Goal: Transaction & Acquisition: Purchase product/service

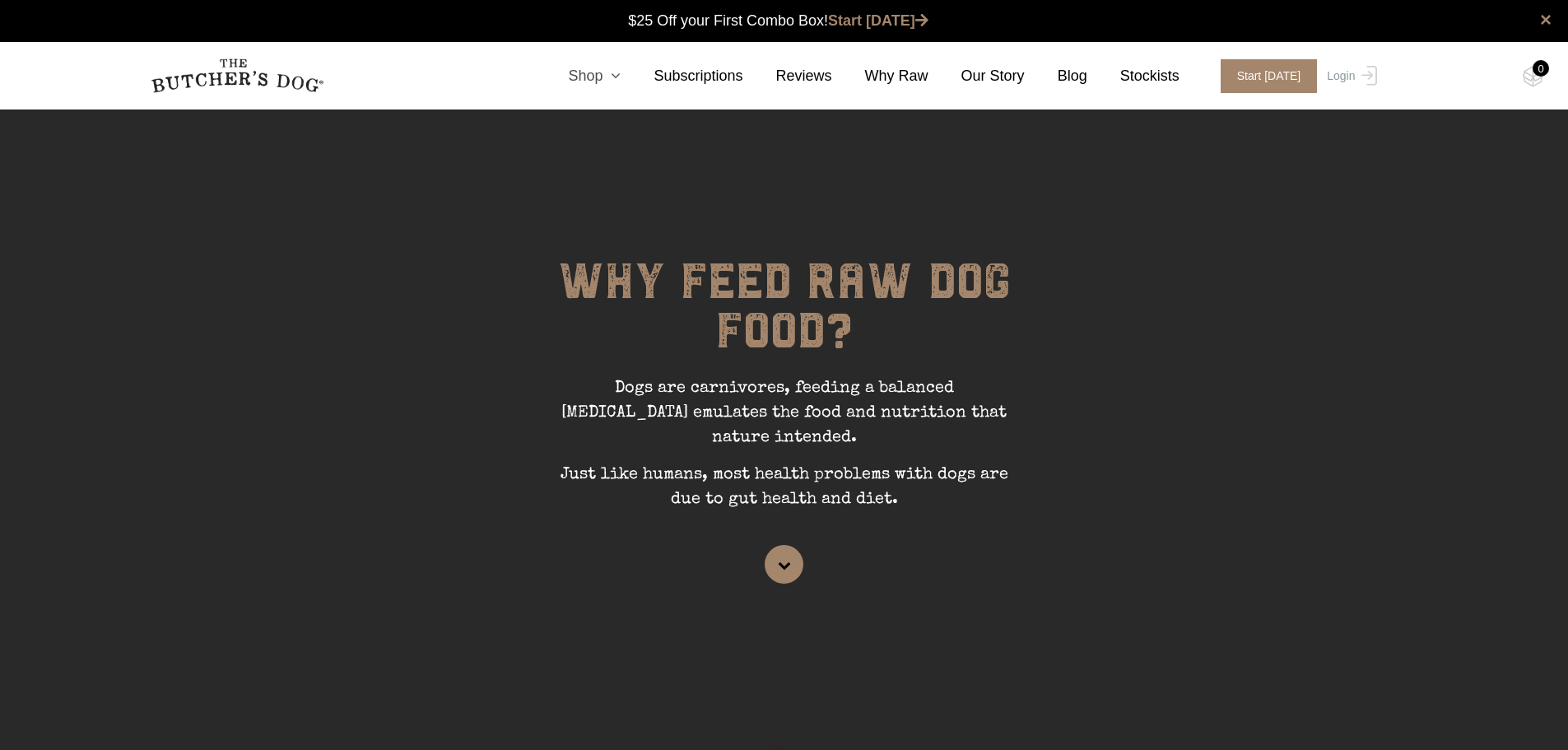
click at [596, 75] on link "Shop" at bounding box center [578, 76] width 85 height 22
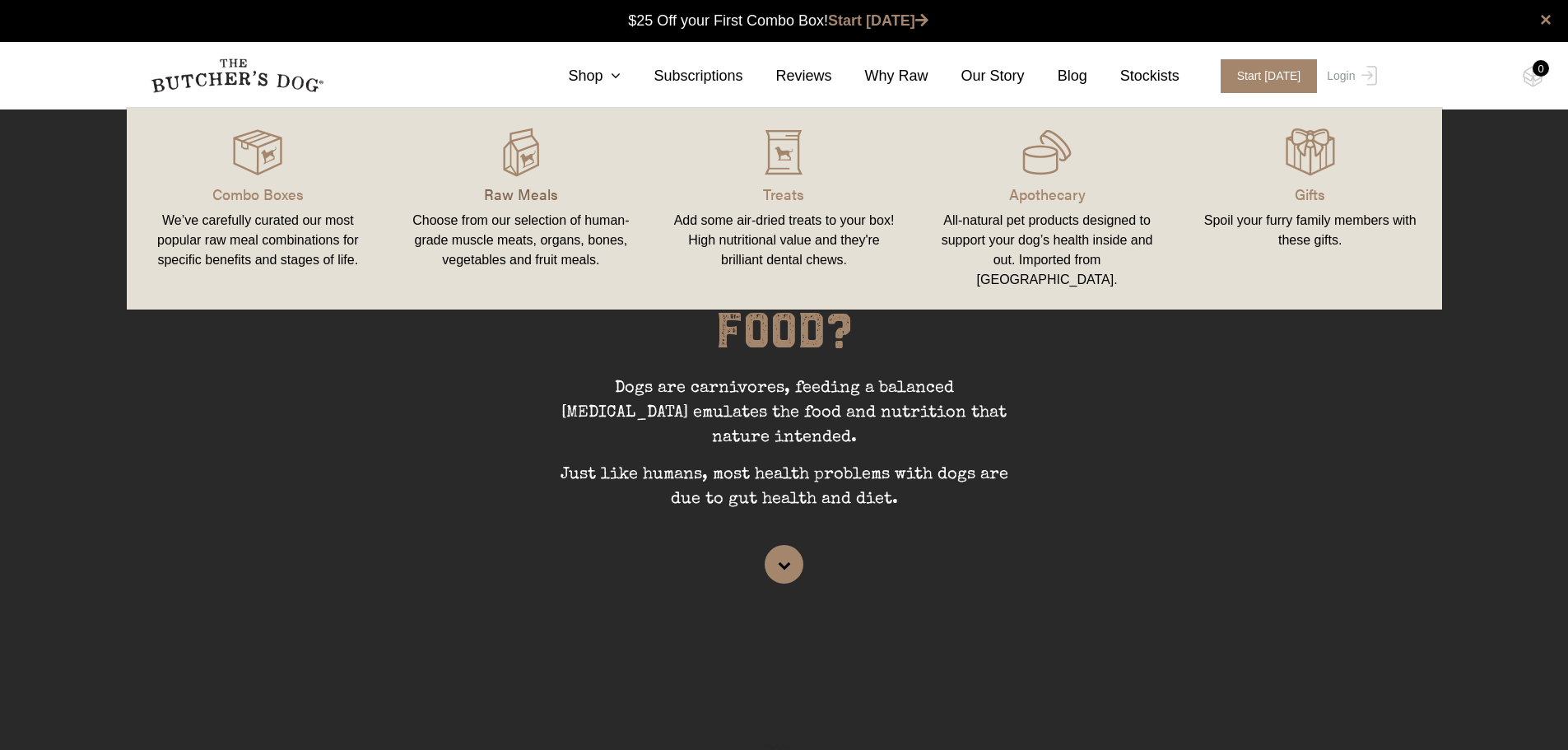
click at [507, 183] on p "Raw Meals" at bounding box center [521, 194] width 224 height 22
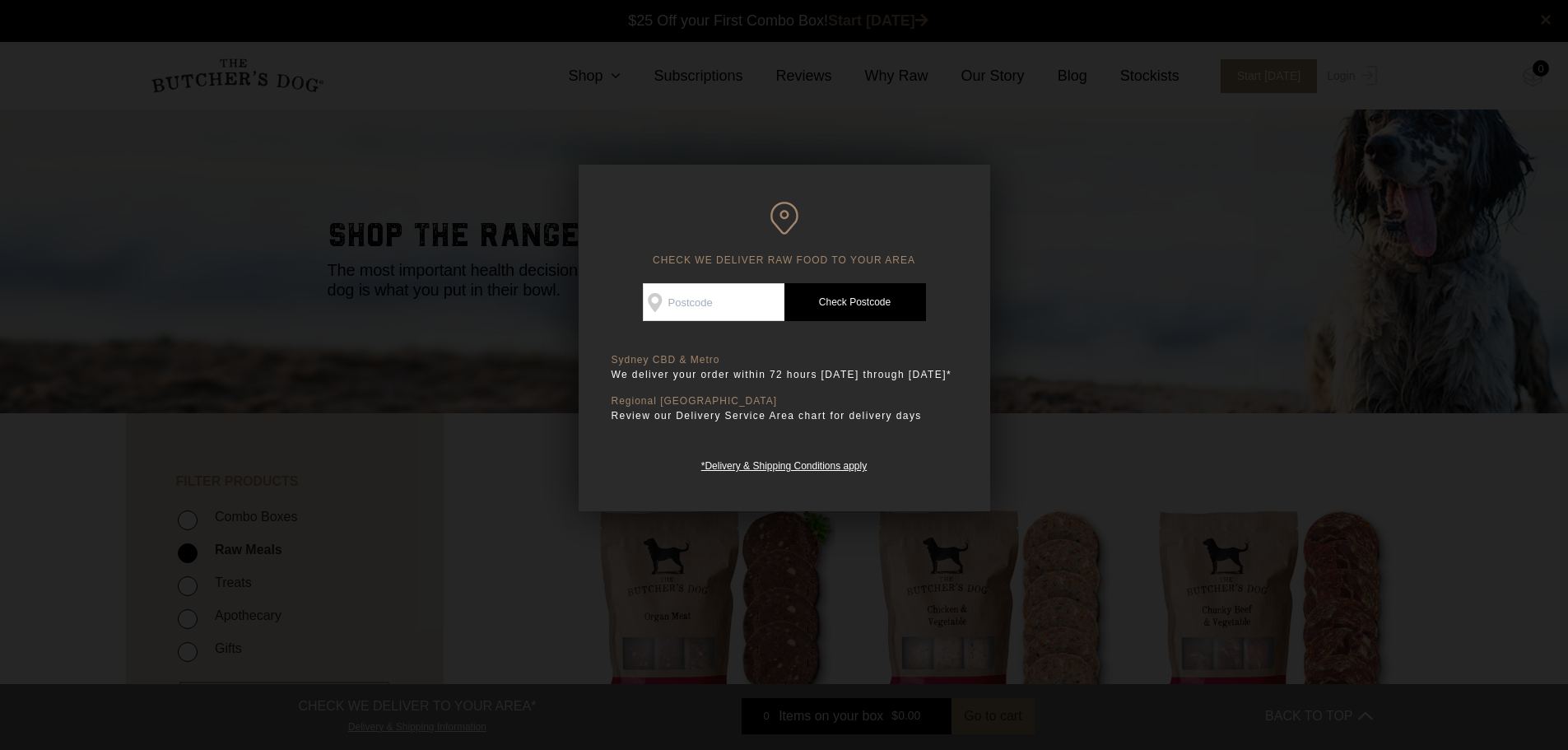
click at [688, 297] on input "Check Availability At" at bounding box center [713, 302] width 142 height 38
type input "2099"
click at [847, 296] on link "Check Postcode" at bounding box center [855, 302] width 142 height 38
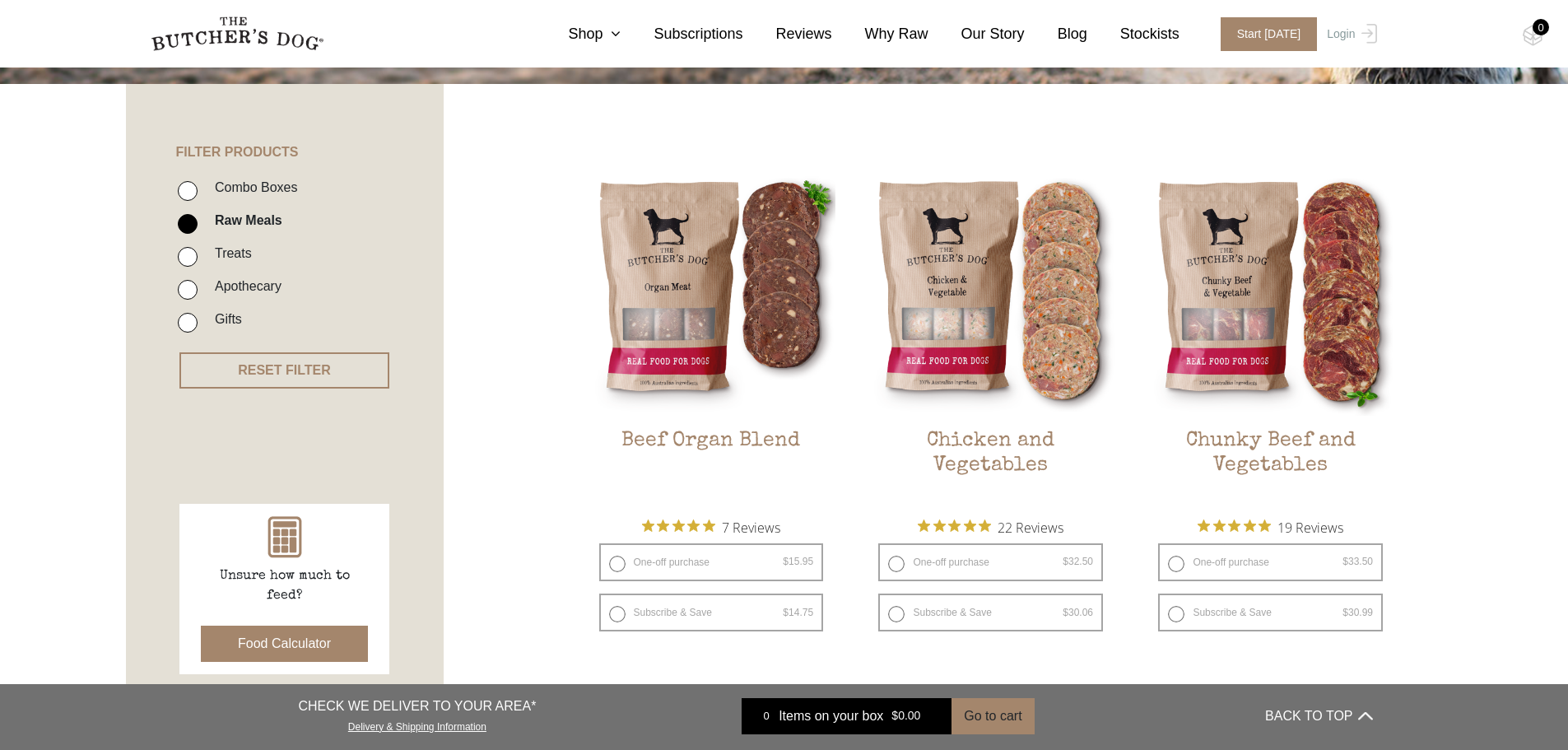
scroll to position [659, 0]
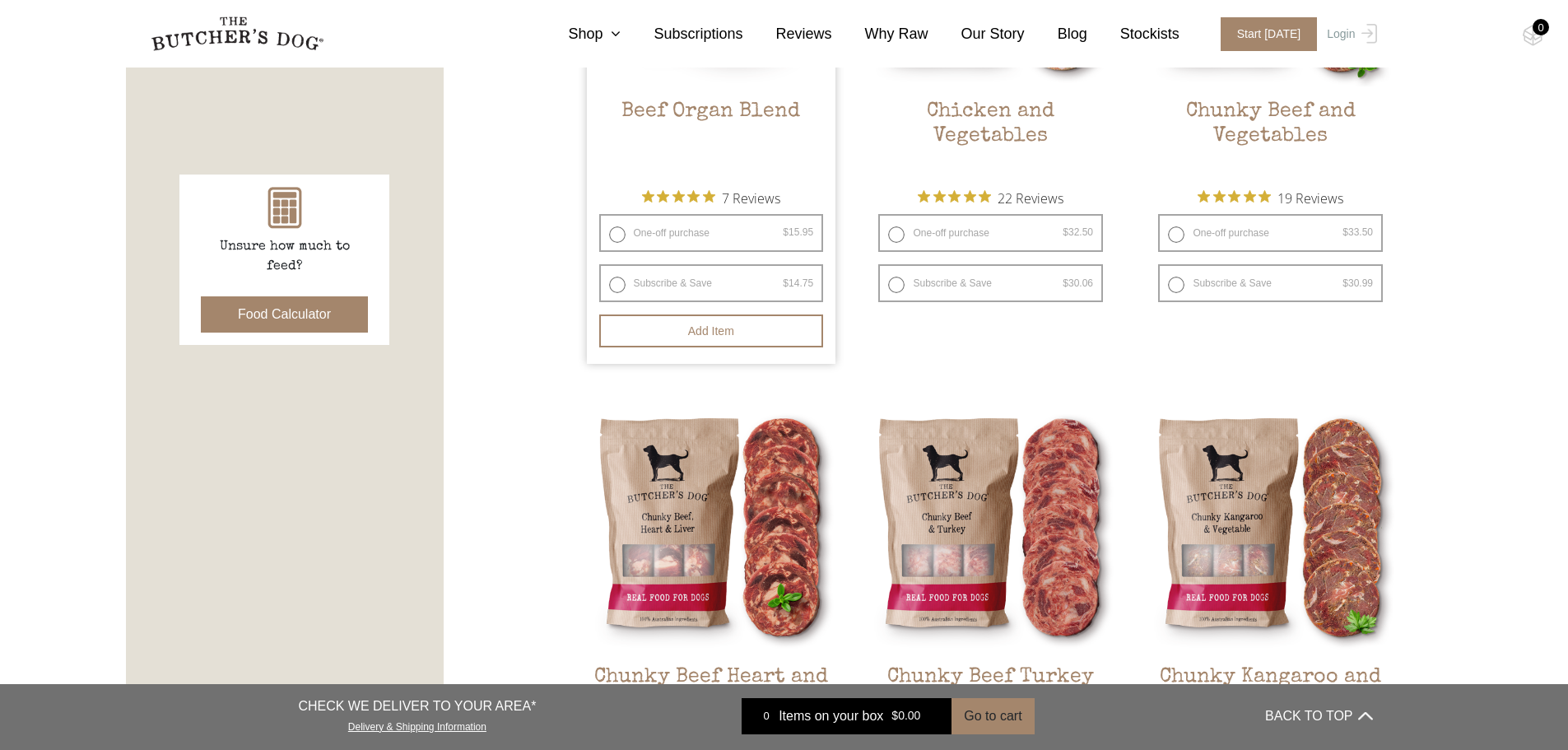
click at [660, 244] on label "One-off purchase $ 15.95 — or subscribe and save 7.5%" at bounding box center [712, 233] width 225 height 38
radio input "true"
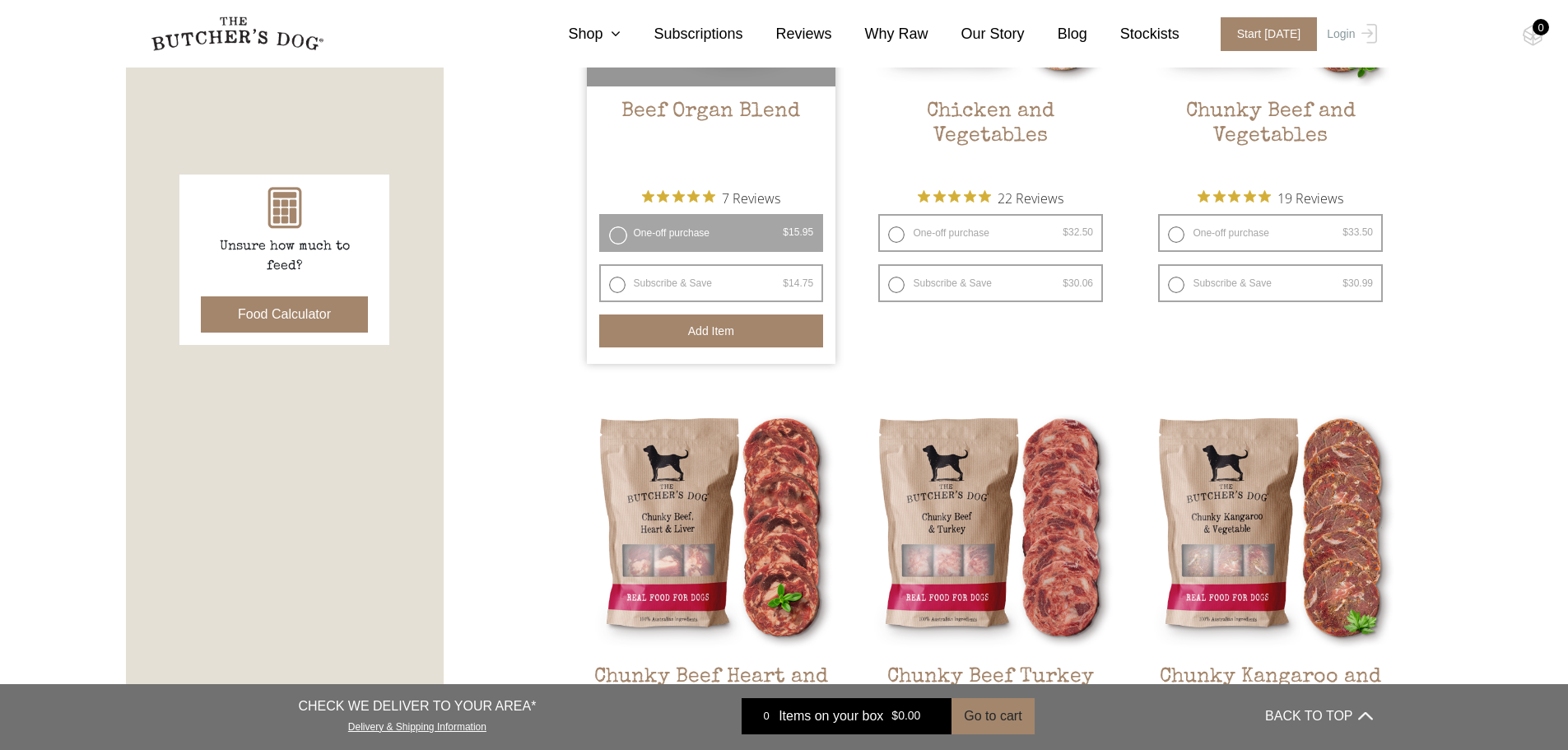
click at [679, 333] on button "Add item" at bounding box center [712, 330] width 225 height 32
click at [256, 317] on button "Food Calculator" at bounding box center [284, 314] width 167 height 36
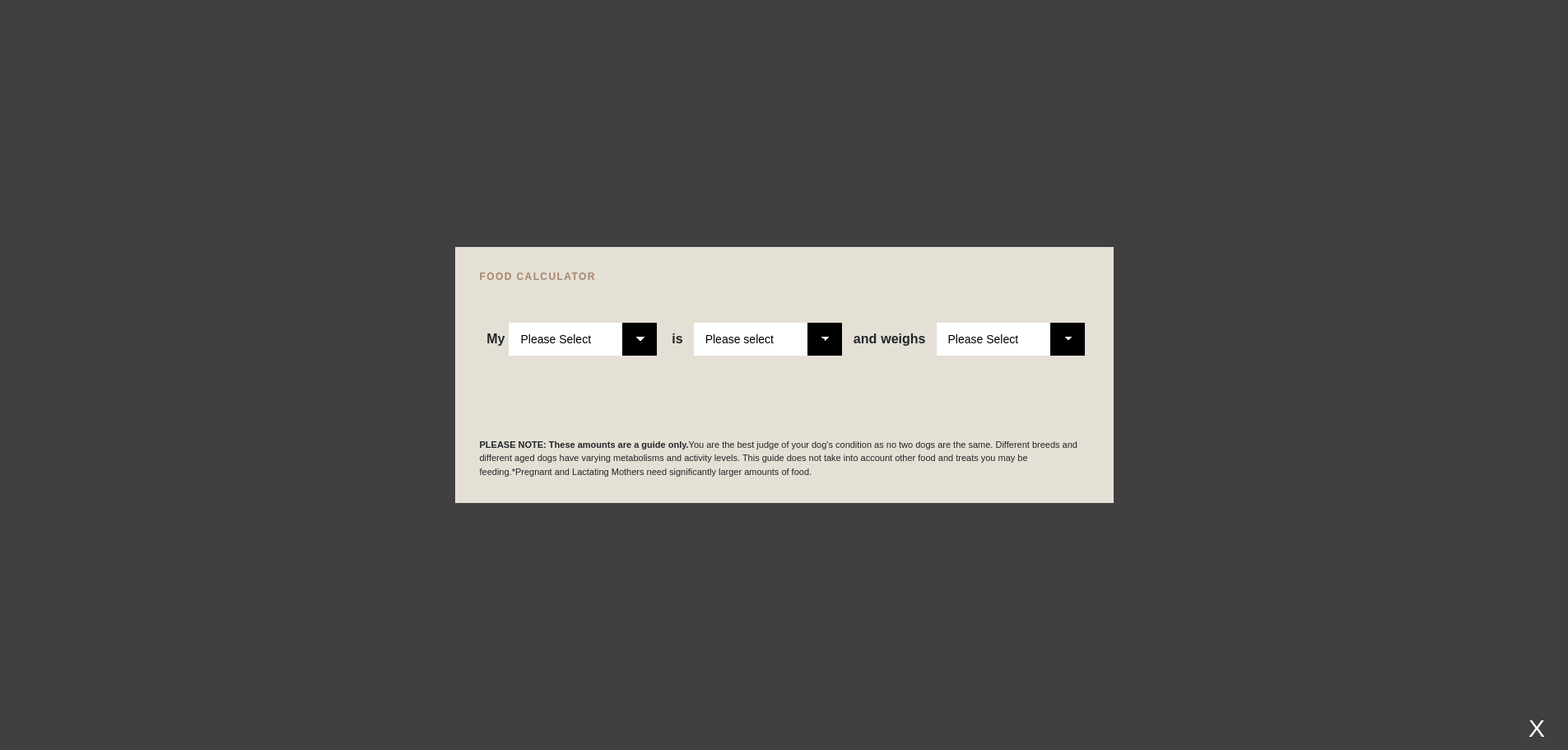
click at [634, 344] on select "Please Select Adult Dog Puppy" at bounding box center [583, 339] width 148 height 32
select select "puppy"
click at [509, 323] on select "Please Select Adult Dog Puppy" at bounding box center [583, 339] width 148 height 32
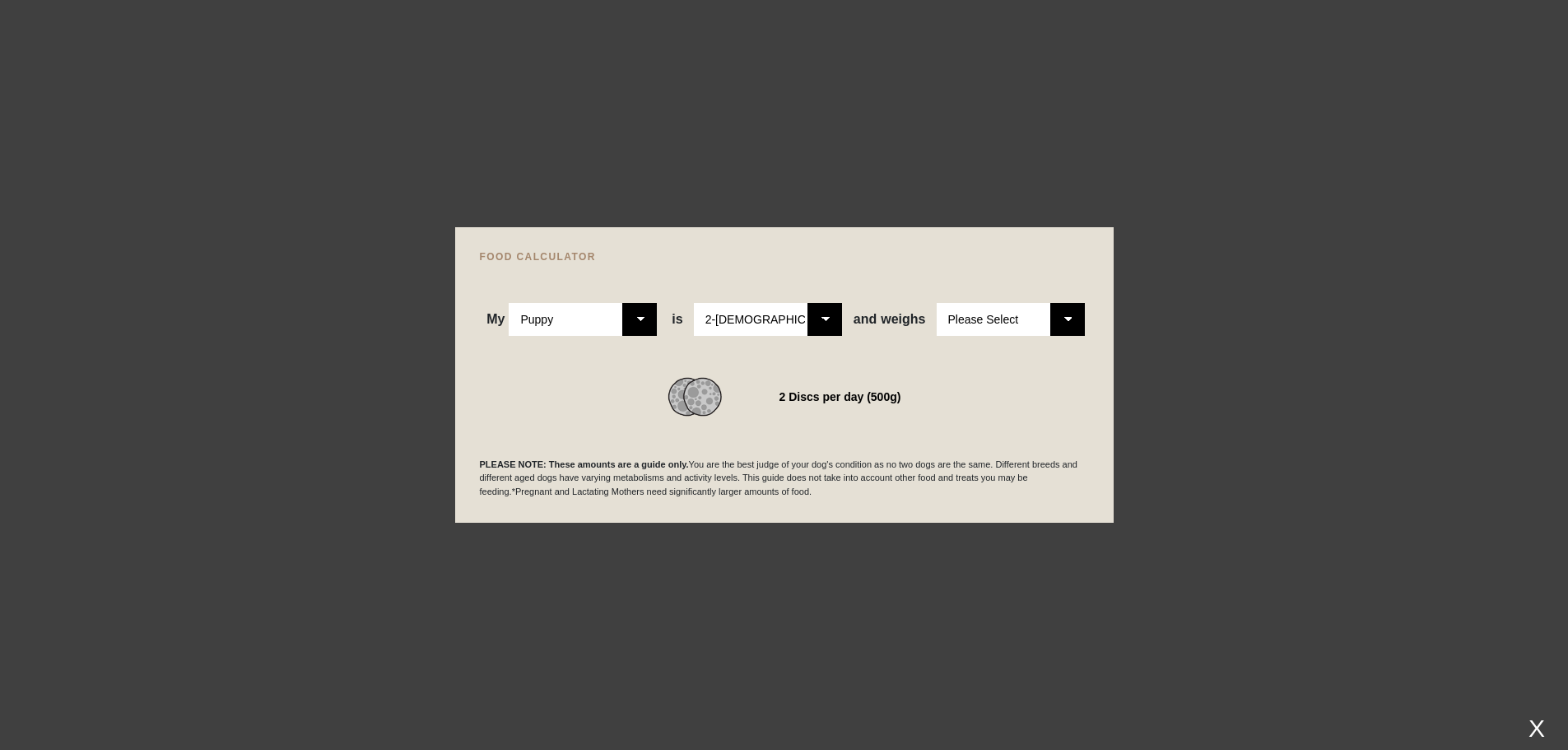
click at [824, 313] on select "Please Select 2-4 months old 4-5 months old 6-8 months old 8-12 months old" at bounding box center [768, 318] width 148 height 32
click at [1076, 317] on select "Please Select 1kg 2kg 3kg 4kg 5kg 6kg 7kg 8kg 9kg 10kg 11kg 12kg 13kg 14kg 15kg…" at bounding box center [1010, 318] width 148 height 32
click at [936, 303] on select "Please Select 1kg 2kg 3kg 4kg 5kg 6kg 7kg 8kg 9kg 10kg 11kg 12kg 13kg 14kg 15kg…" at bounding box center [1010, 318] width 148 height 32
click at [1063, 315] on select "Please Select 1kg 2kg 3kg 4kg 5kg 6kg 7kg 8kg 9kg 10kg 11kg 12kg 13kg 14kg 15kg…" at bounding box center [1010, 318] width 148 height 32
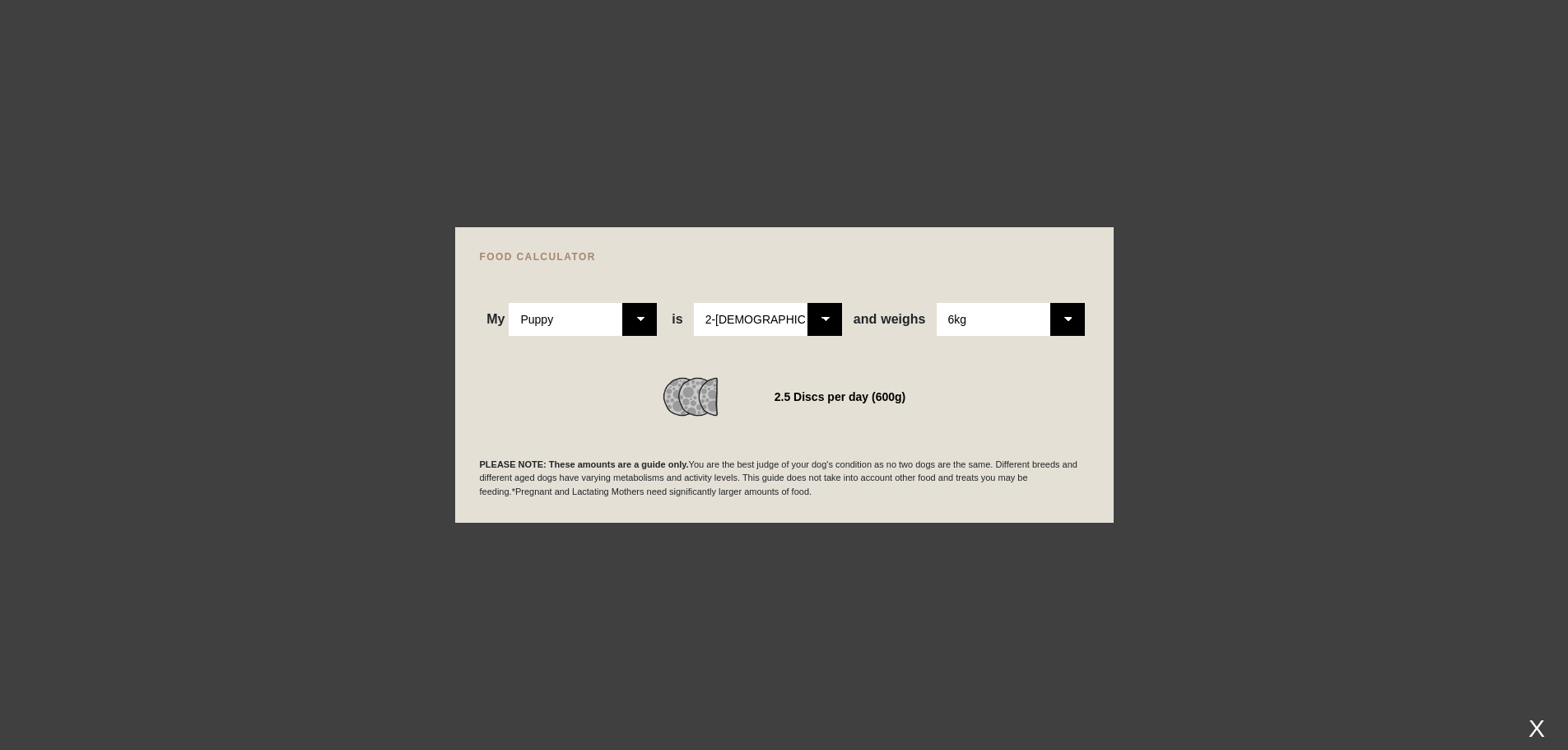
click at [936, 303] on select "Please Select 1kg 2kg 3kg 4kg 5kg 6kg 7kg 8kg 9kg 10kg 11kg 12kg 13kg 14kg 15kg…" at bounding box center [1010, 318] width 148 height 32
click at [1076, 318] on select "Please Select 1kg 2kg 3kg 4kg 5kg 6kg 7kg 8kg 9kg 10kg 11kg 12kg 13kg 14kg 15kg…" at bounding box center [1010, 318] width 148 height 32
select select "6"
click at [936, 303] on select "Please Select 1kg 2kg 3kg 4kg 5kg 6kg 7kg 8kg 9kg 10kg 11kg 12kg 13kg 14kg 15kg…" at bounding box center [1010, 318] width 148 height 32
click at [829, 327] on select "Please Select 2-4 months old 4-5 months old 6-8 months old 8-12 months old" at bounding box center [768, 318] width 148 height 32
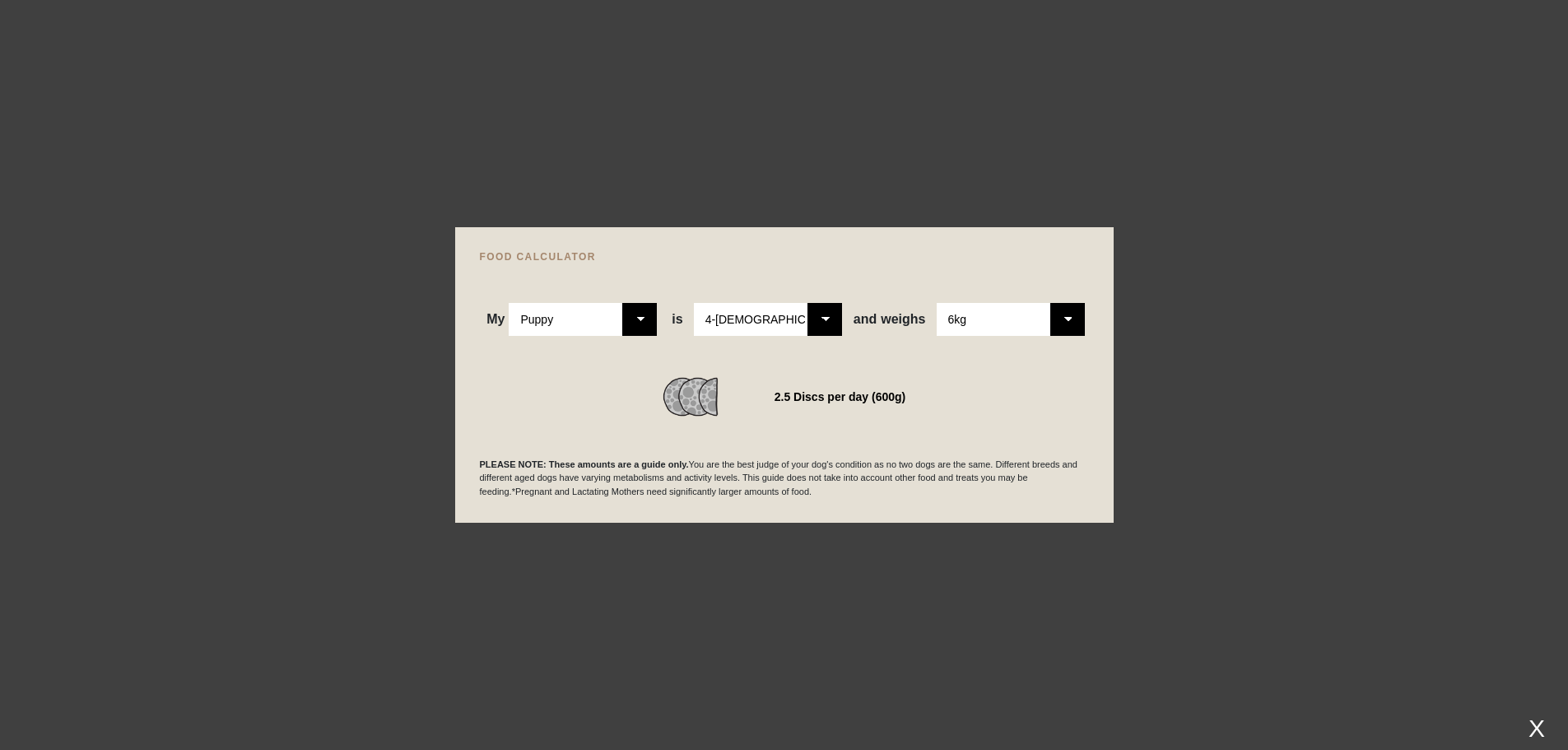
click at [696, 303] on select "Please Select 2-4 months old 4-5 months old 6-8 months old 8-12 months old" at bounding box center [768, 318] width 148 height 32
click at [822, 312] on select "Please Select 2-4 months old 4-5 months old 6-8 months old 8-12 months old" at bounding box center [768, 318] width 148 height 32
select select "4"
click at [696, 303] on select "Please Select 2-4 months old 4-5 months old 6-8 months old 8-12 months old" at bounding box center [768, 318] width 148 height 32
click at [840, 314] on select "Please Select 2-4 months old 4-5 months old 6-8 months old 8-12 months old" at bounding box center [768, 318] width 148 height 32
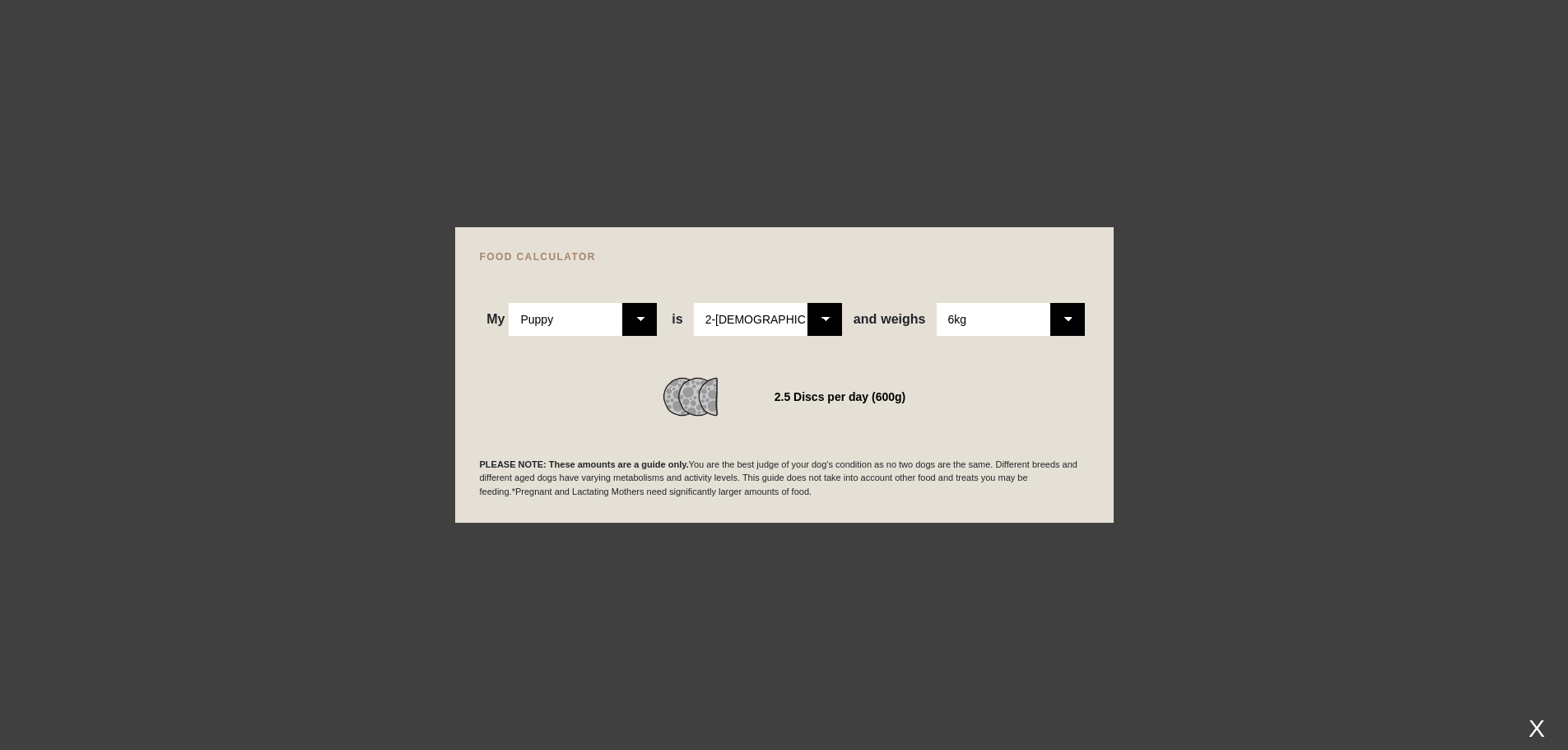
click at [696, 303] on select "Please Select 2-4 months old 4-5 months old 6-8 months old 8-12 months old" at bounding box center [768, 318] width 148 height 32
click at [1067, 321] on select "Please Select 1kg 2kg 3kg 4kg 5kg 6kg 7kg 8kg 9kg 10kg 11kg 12kg 13kg 14kg 15kg…" at bounding box center [1010, 318] width 148 height 32
click at [936, 303] on select "Please Select 1kg 2kg 3kg 4kg 5kg 6kg 7kg 8kg 9kg 10kg 11kg 12kg 13kg 14kg 15kg…" at bounding box center [1010, 318] width 148 height 32
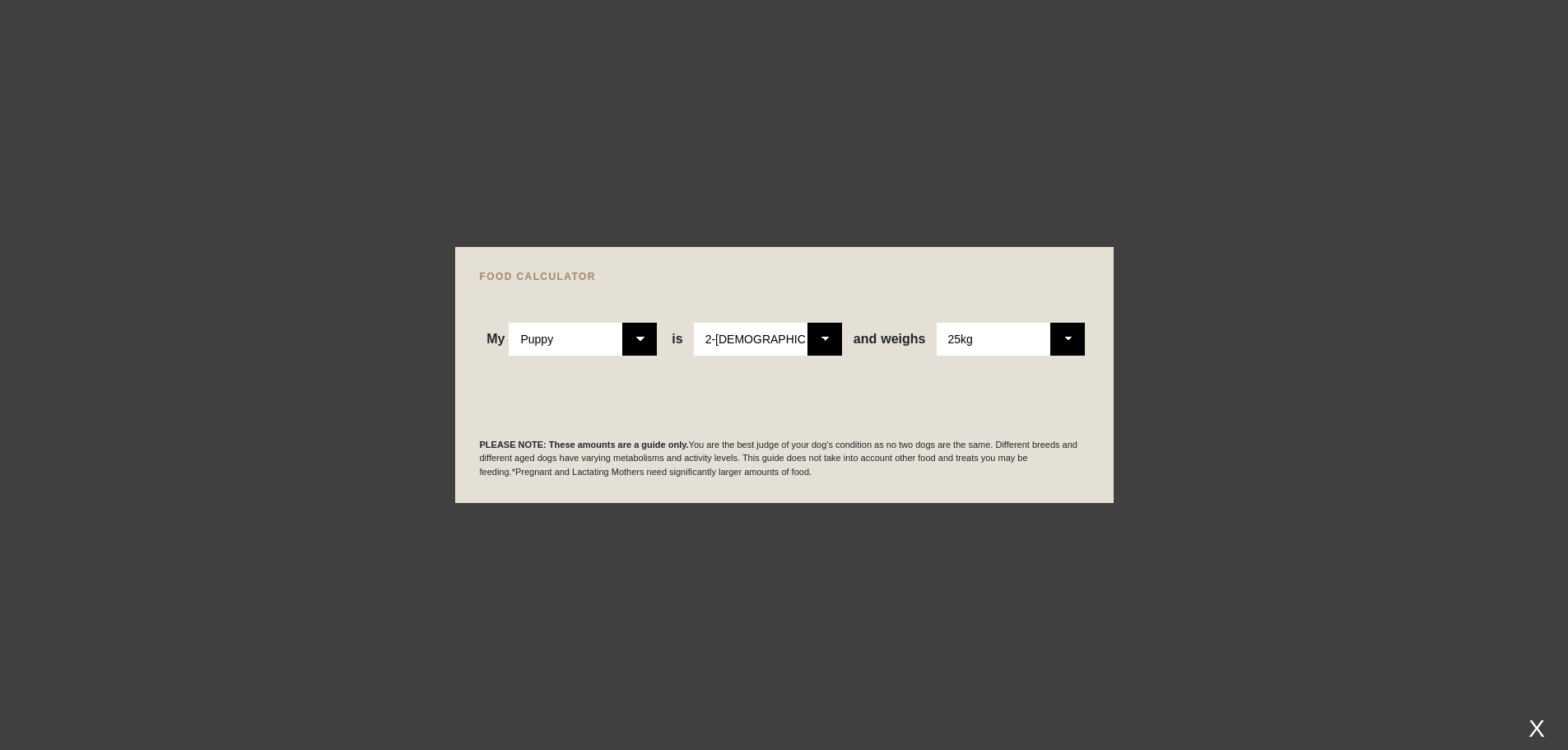
click at [1063, 340] on select "Please Select 1kg 2kg 3kg 4kg 5kg 6kg 7kg 8kg 9kg 10kg 11kg 12kg 13kg 14kg 15kg…" at bounding box center [1010, 339] width 148 height 32
click at [936, 323] on select "Please Select 1kg 2kg 3kg 4kg 5kg 6kg 7kg 8kg 9kg 10kg 11kg 12kg 13kg 14kg 15kg…" at bounding box center [1010, 339] width 148 height 32
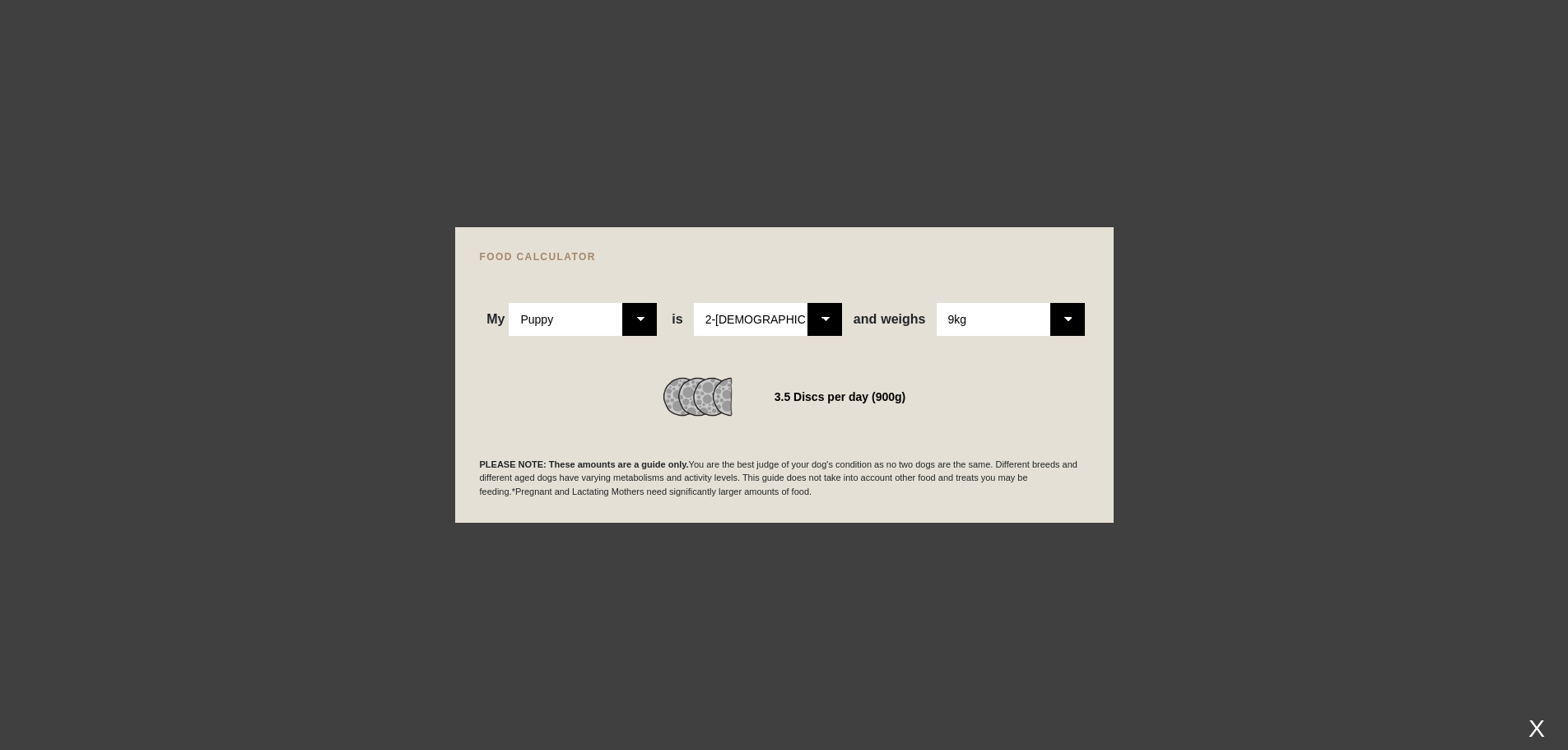
scroll to position [494, 0]
click at [1060, 325] on select "Please Select 1kg 2kg 3kg 4kg 5kg 6kg 7kg 8kg 9kg 10kg 11kg 12kg 13kg 14kg 15kg…" at bounding box center [1010, 318] width 148 height 32
click at [936, 303] on select "Please Select 1kg 2kg 3kg 4kg 5kg 6kg 7kg 8kg 9kg 10kg 11kg 12kg 13kg 14kg 15kg…" at bounding box center [1010, 318] width 148 height 32
click at [1061, 331] on select "Please Select 1kg 2kg 3kg 4kg 5kg 6kg 7kg 8kg 9kg 10kg 11kg 12kg 13kg 14kg 15kg…" at bounding box center [1010, 318] width 148 height 32
select select "6"
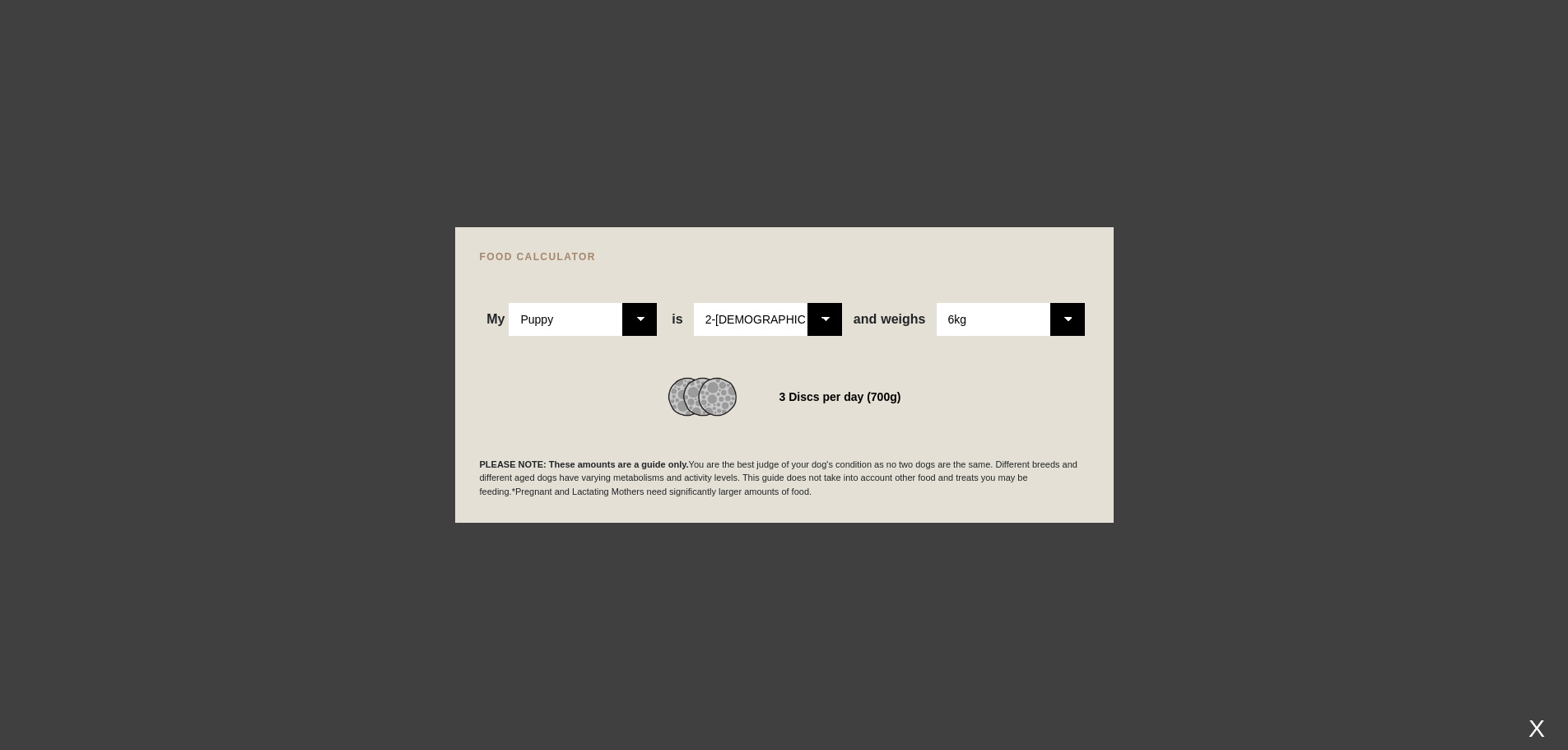
click at [936, 303] on select "Please Select 1kg 2kg 3kg 4kg 5kg 6kg 7kg 8kg 9kg 10kg 11kg 12kg 13kg 14kg 15kg…" at bounding box center [1010, 318] width 148 height 32
click at [1533, 725] on div "X" at bounding box center [1536, 728] width 30 height 27
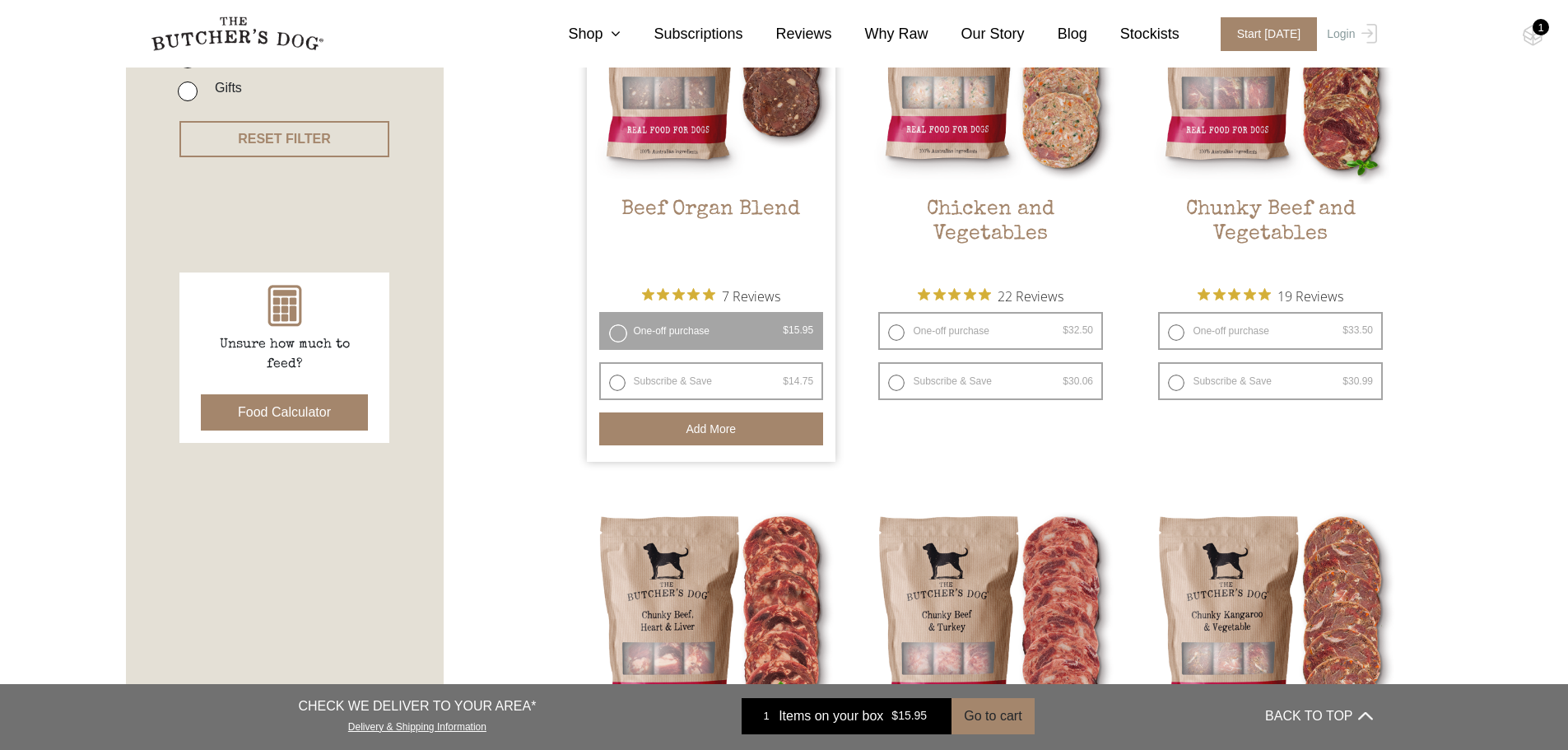
scroll to position [576, 0]
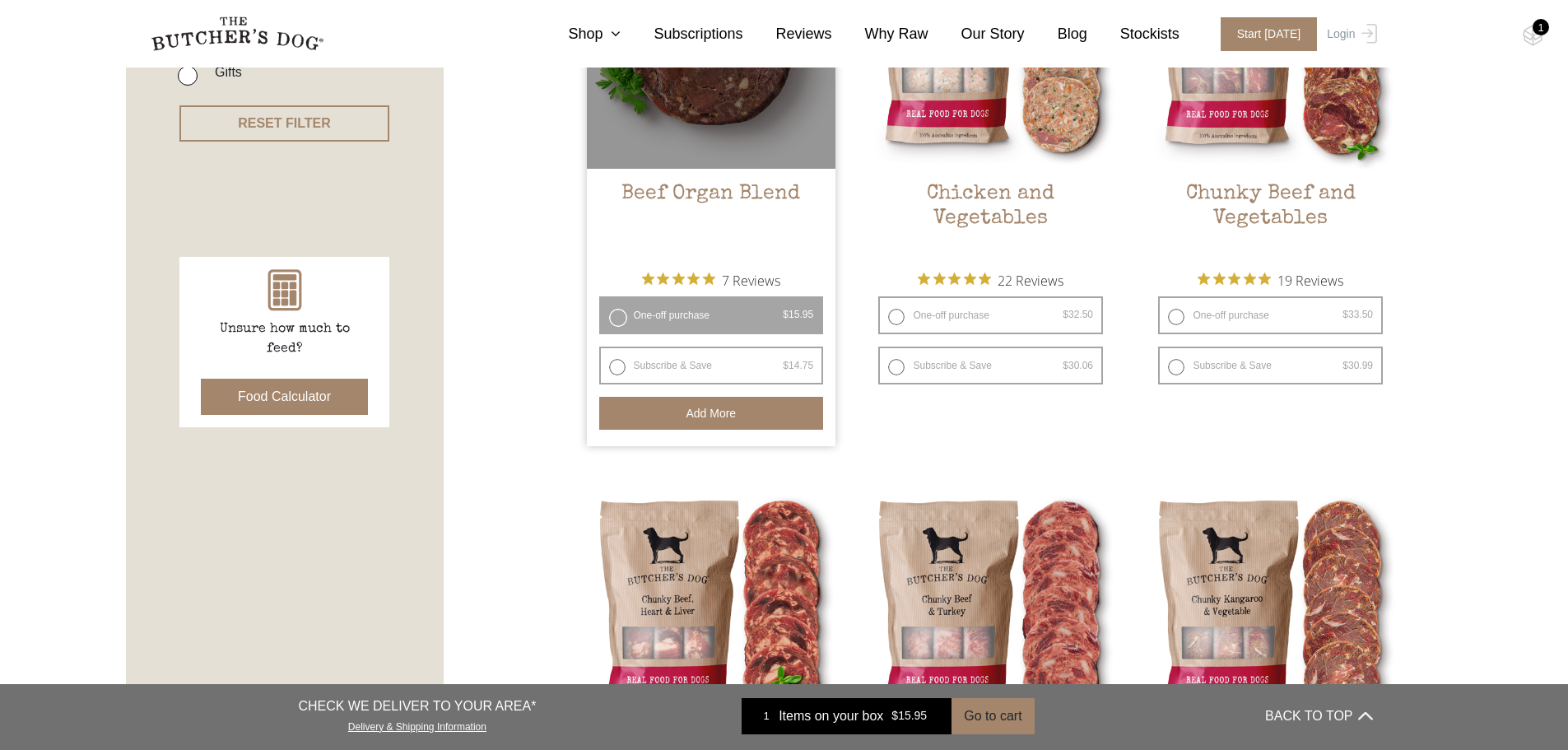
click at [702, 419] on button "Add more" at bounding box center [712, 413] width 225 height 32
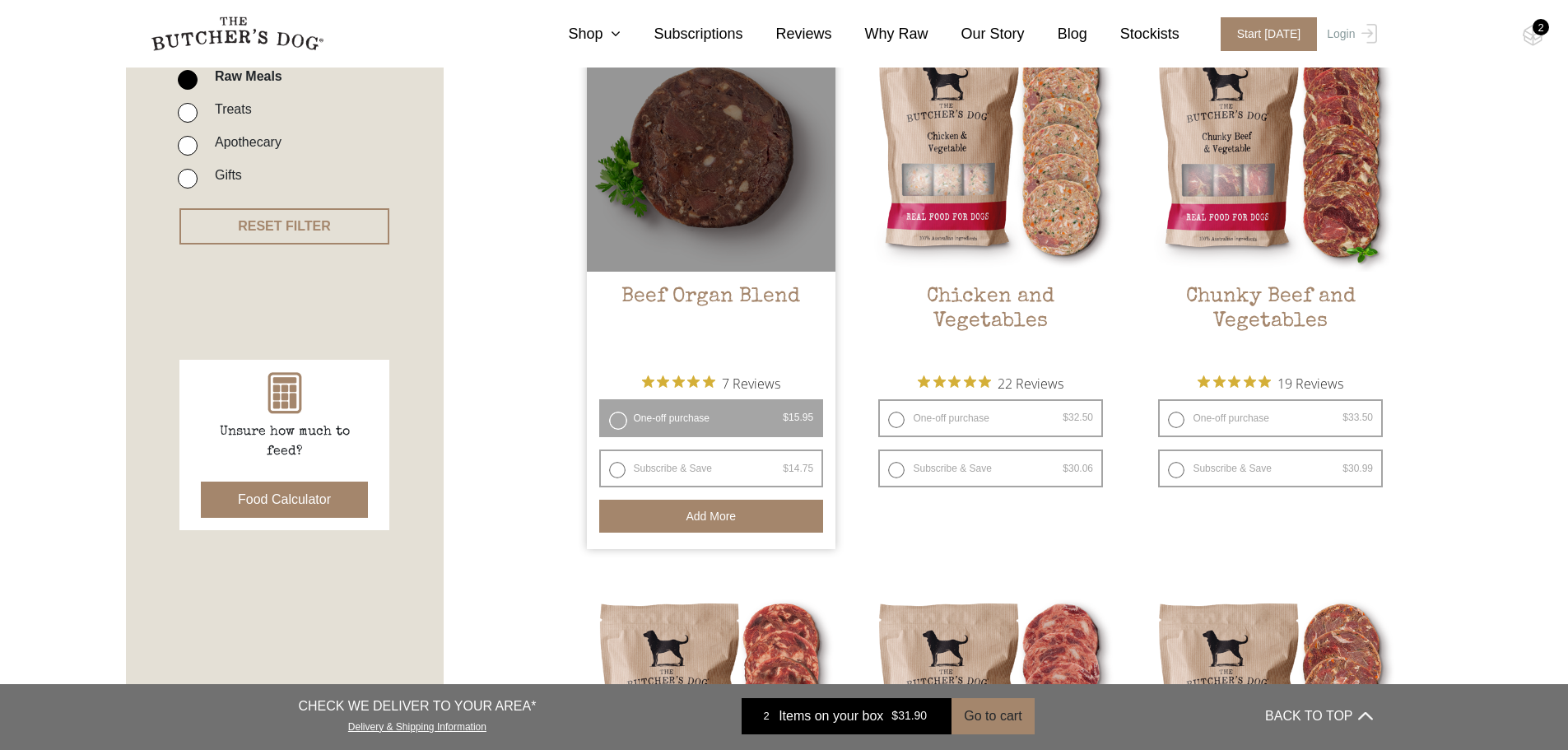
scroll to position [494, 0]
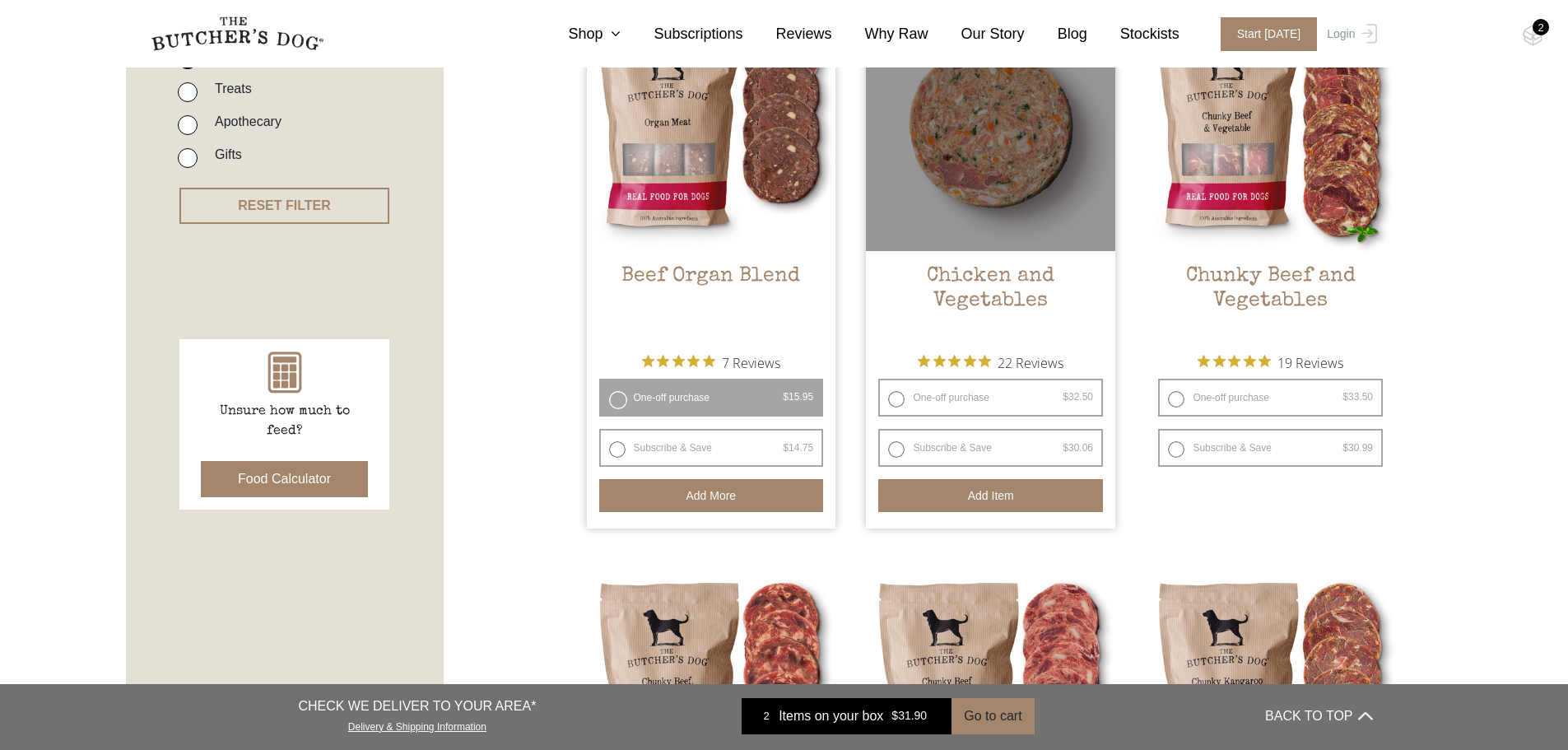
click at [980, 499] on button "Add item" at bounding box center [990, 495] width 225 height 32
click at [972, 493] on button "Add more" at bounding box center [990, 495] width 225 height 32
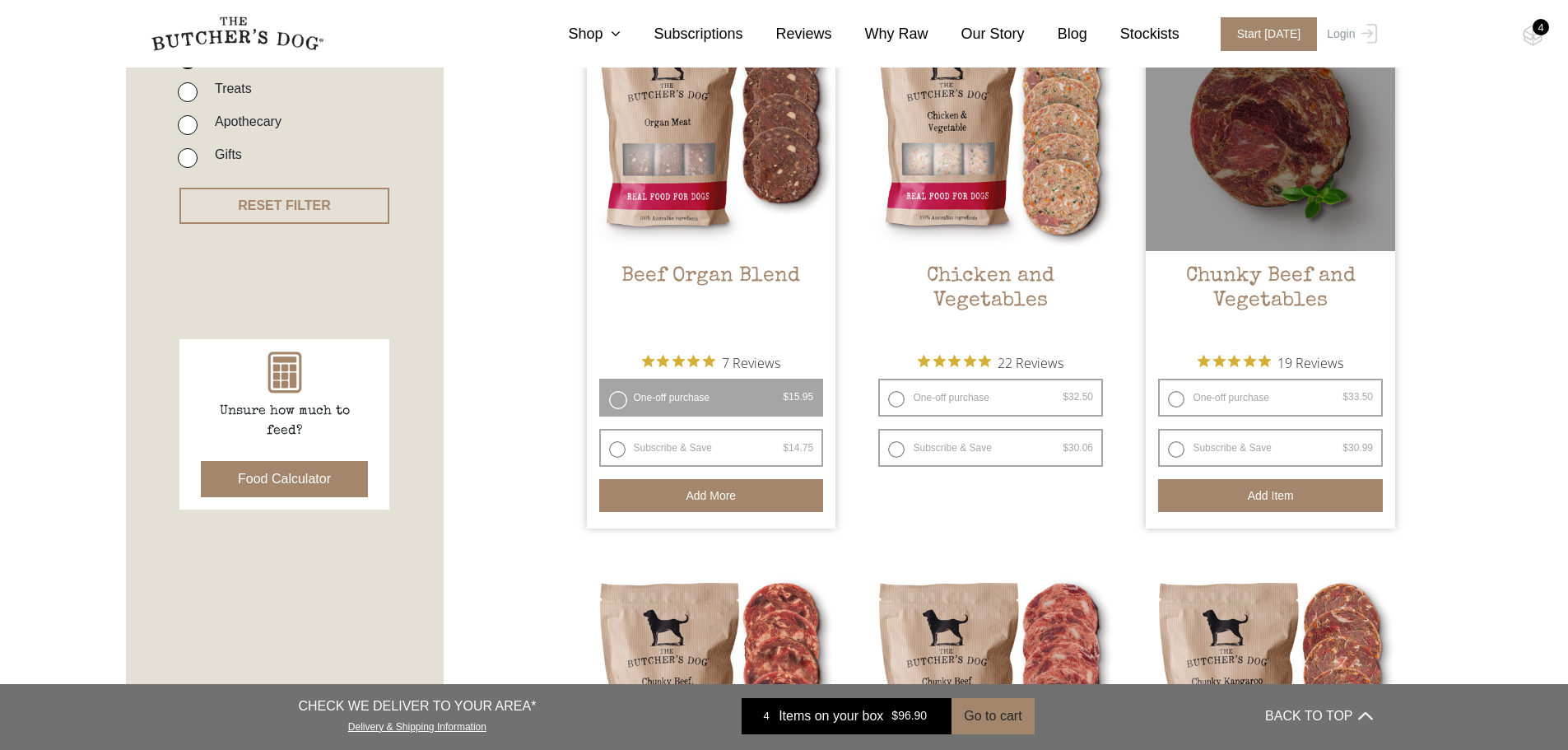
click at [1251, 493] on button "Add item" at bounding box center [1270, 495] width 225 height 32
click at [1251, 493] on button "Add more" at bounding box center [1270, 495] width 225 height 32
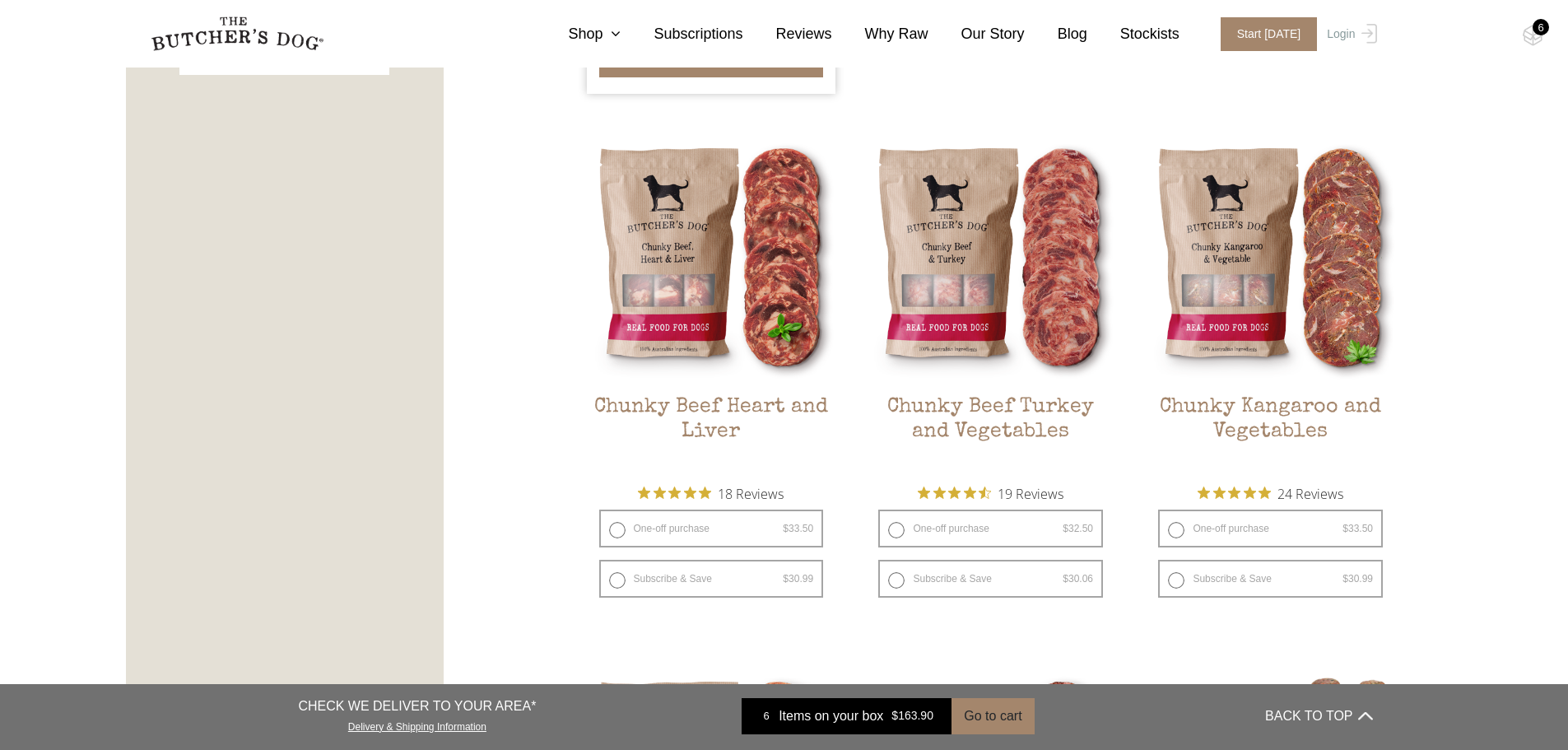
scroll to position [988, 0]
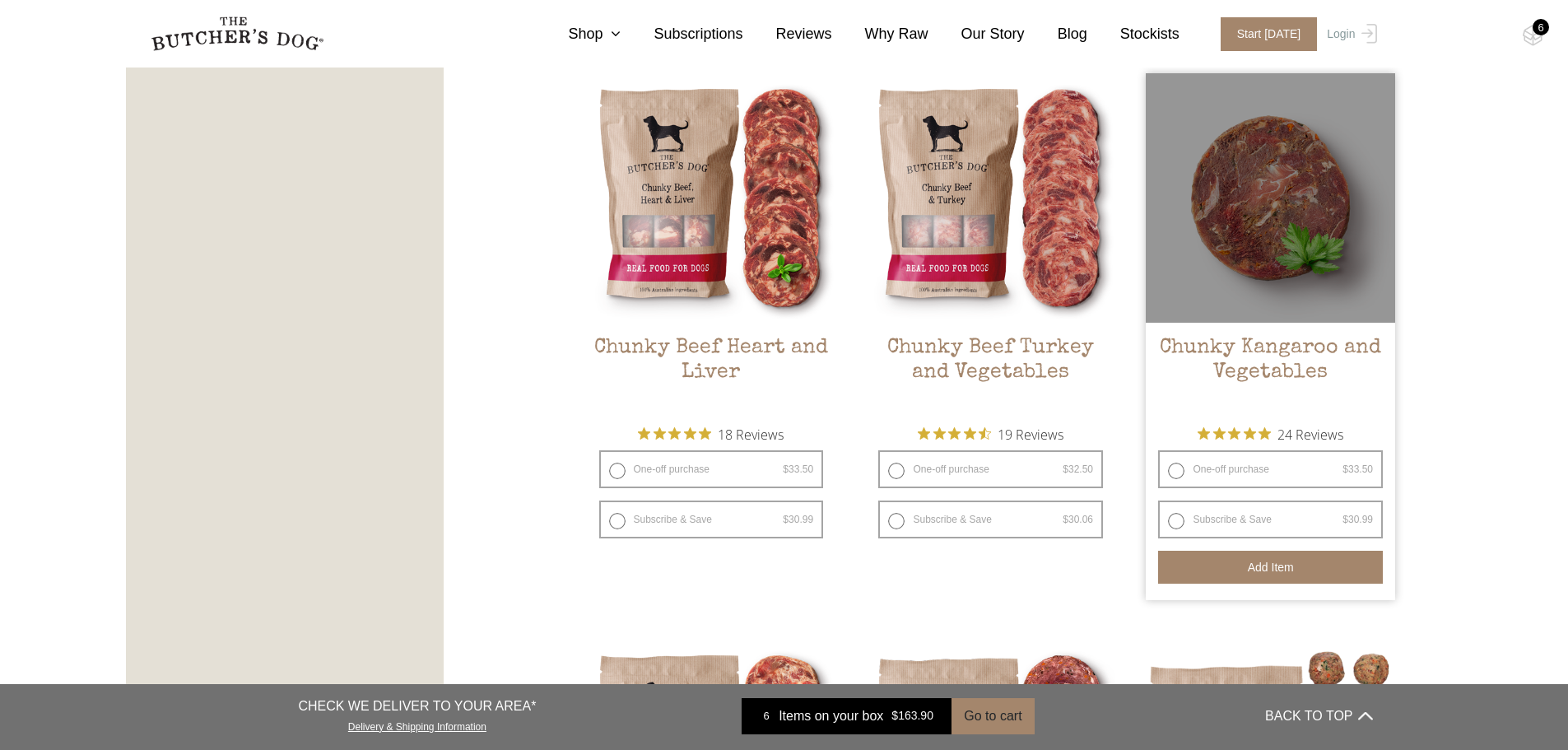
click at [1267, 564] on button "Add item" at bounding box center [1270, 566] width 225 height 32
click at [1267, 564] on button "Add more" at bounding box center [1270, 566] width 225 height 32
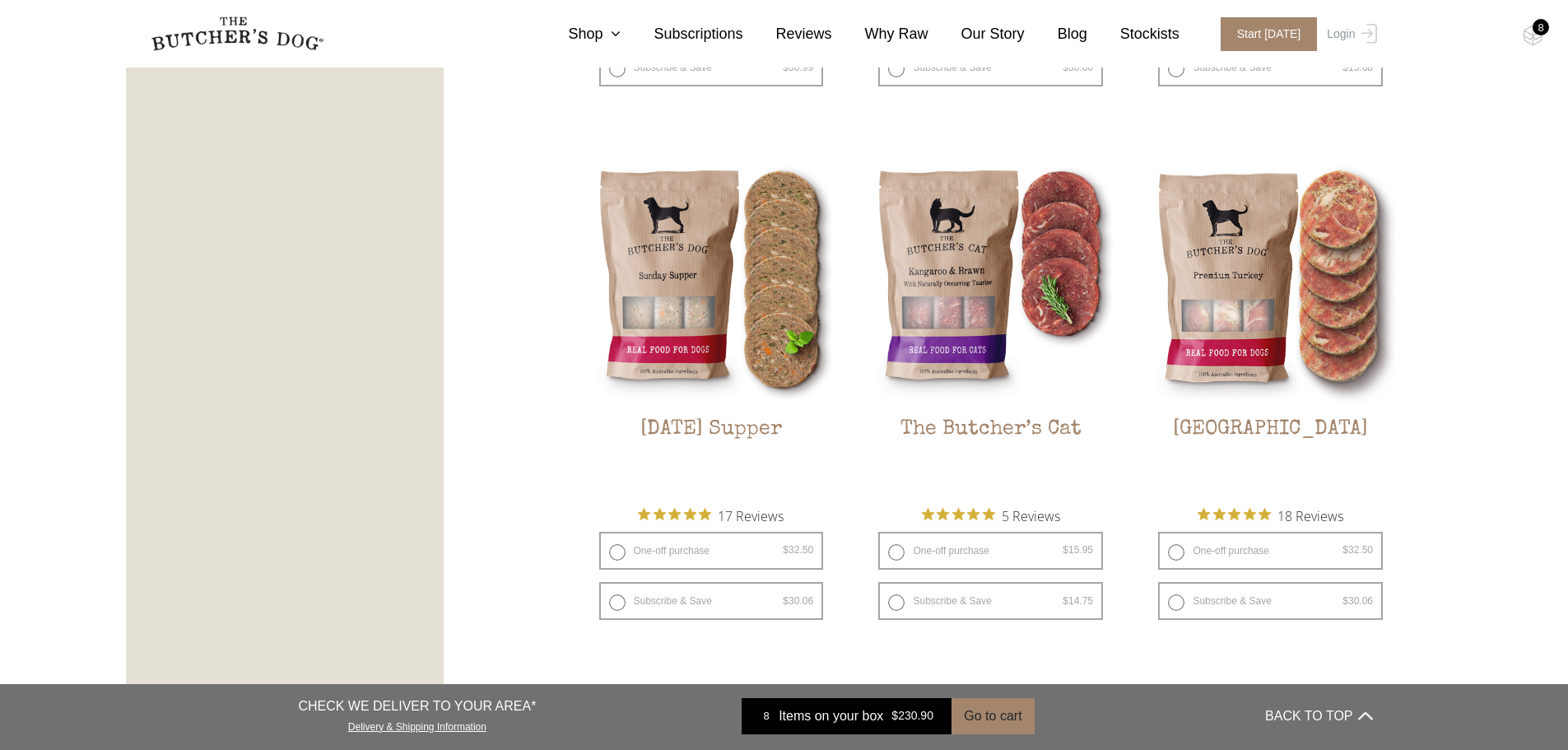
scroll to position [1976, 0]
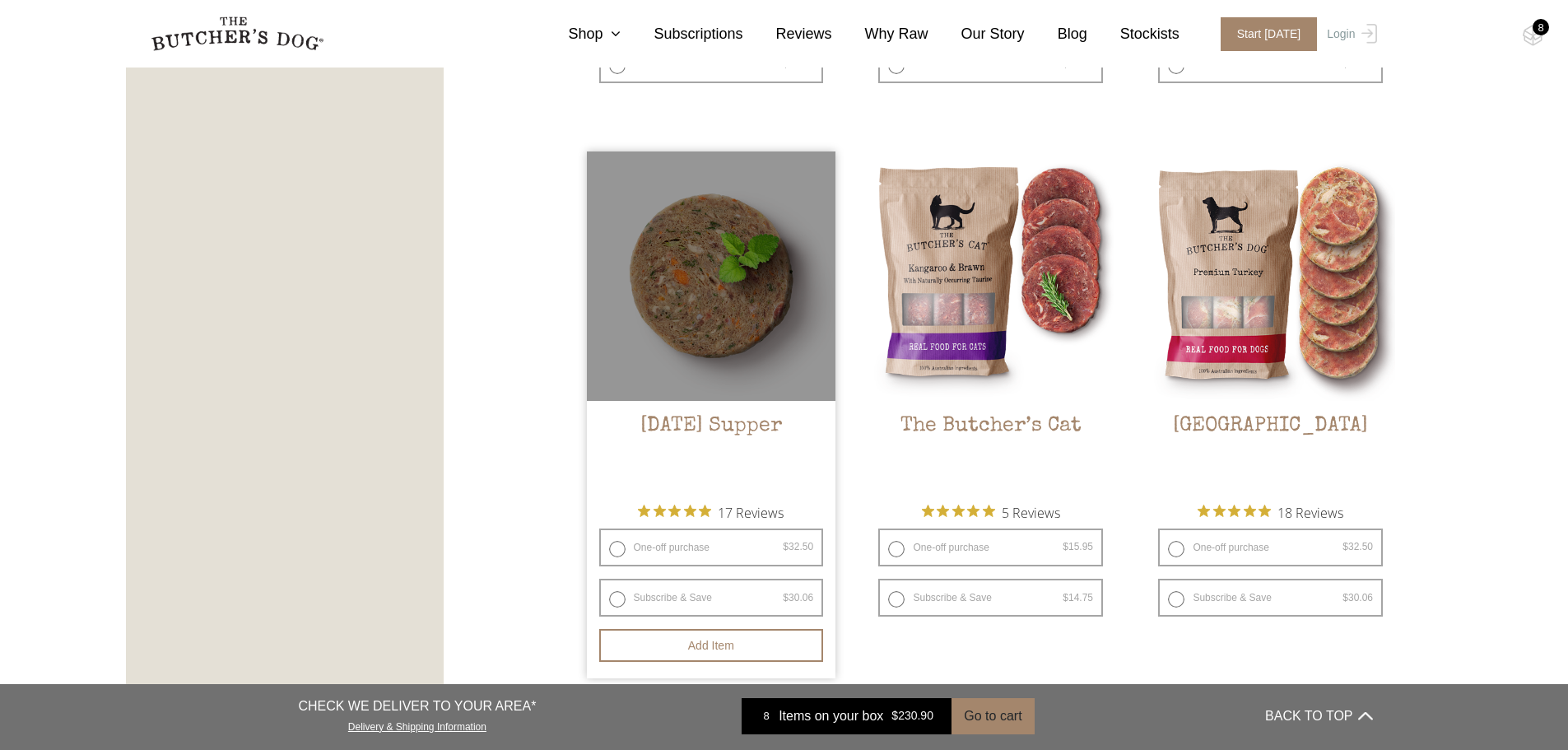
click at [696, 339] on div at bounding box center [711, 276] width 250 height 250
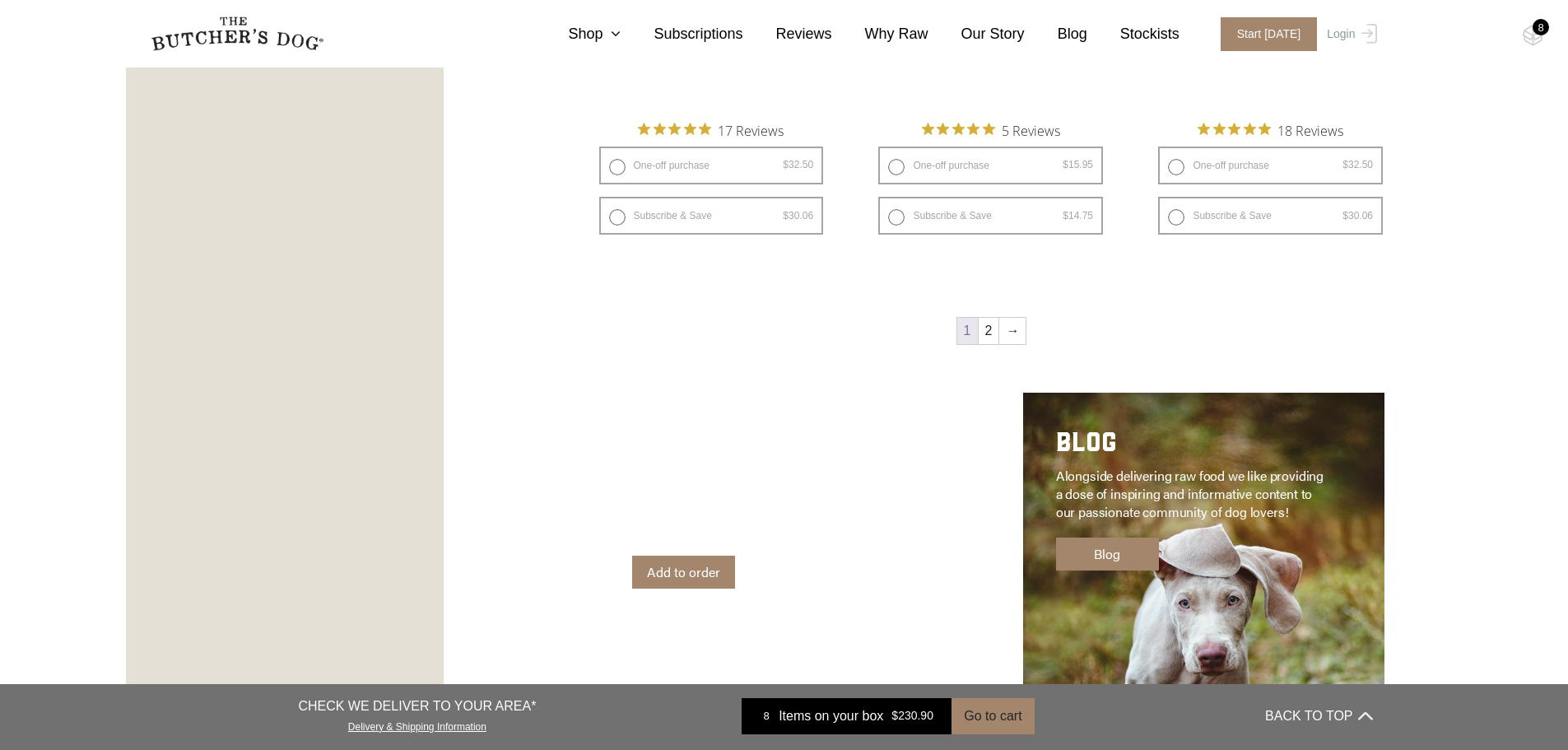
scroll to position [2387, 0]
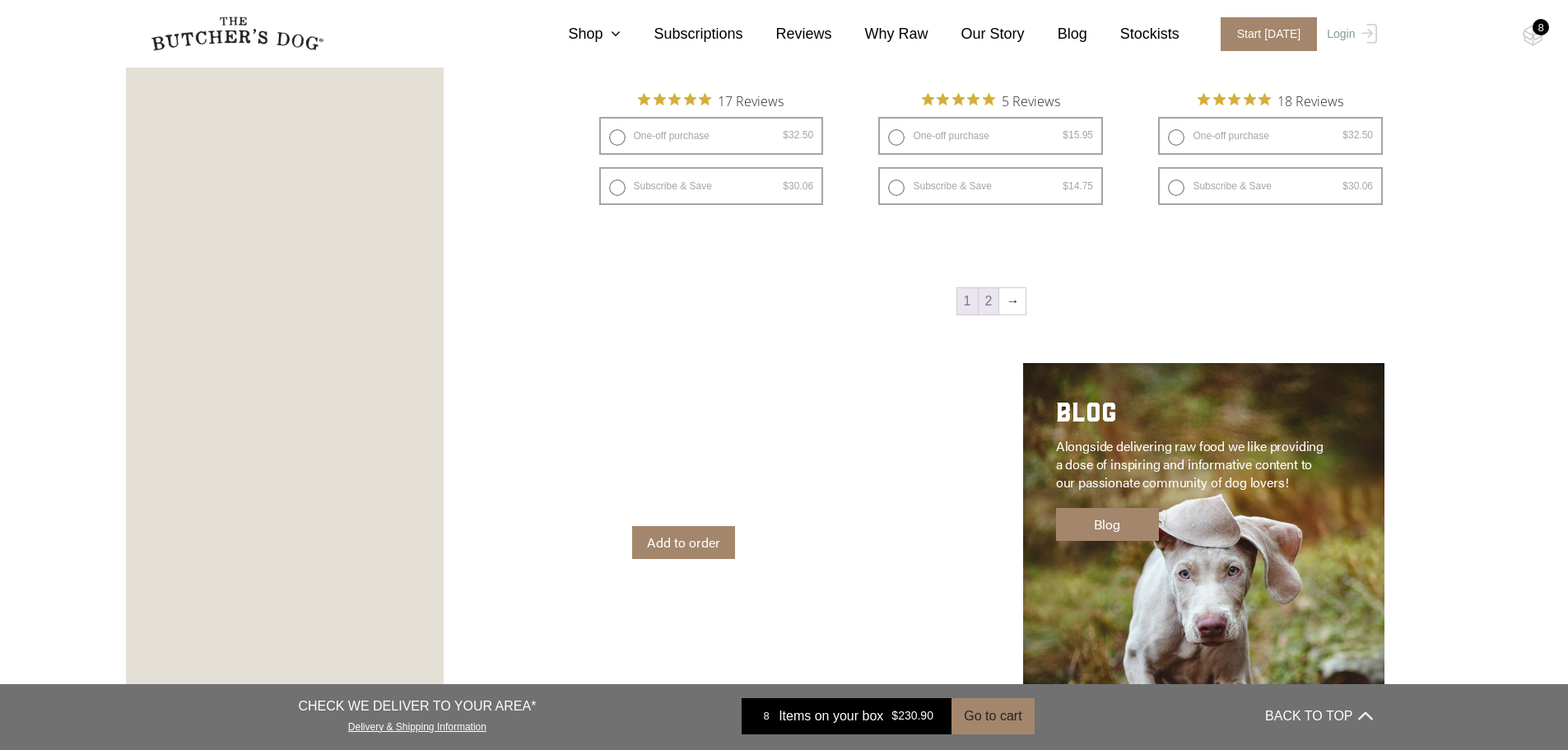
click at [983, 304] on link "2" at bounding box center [989, 301] width 20 height 26
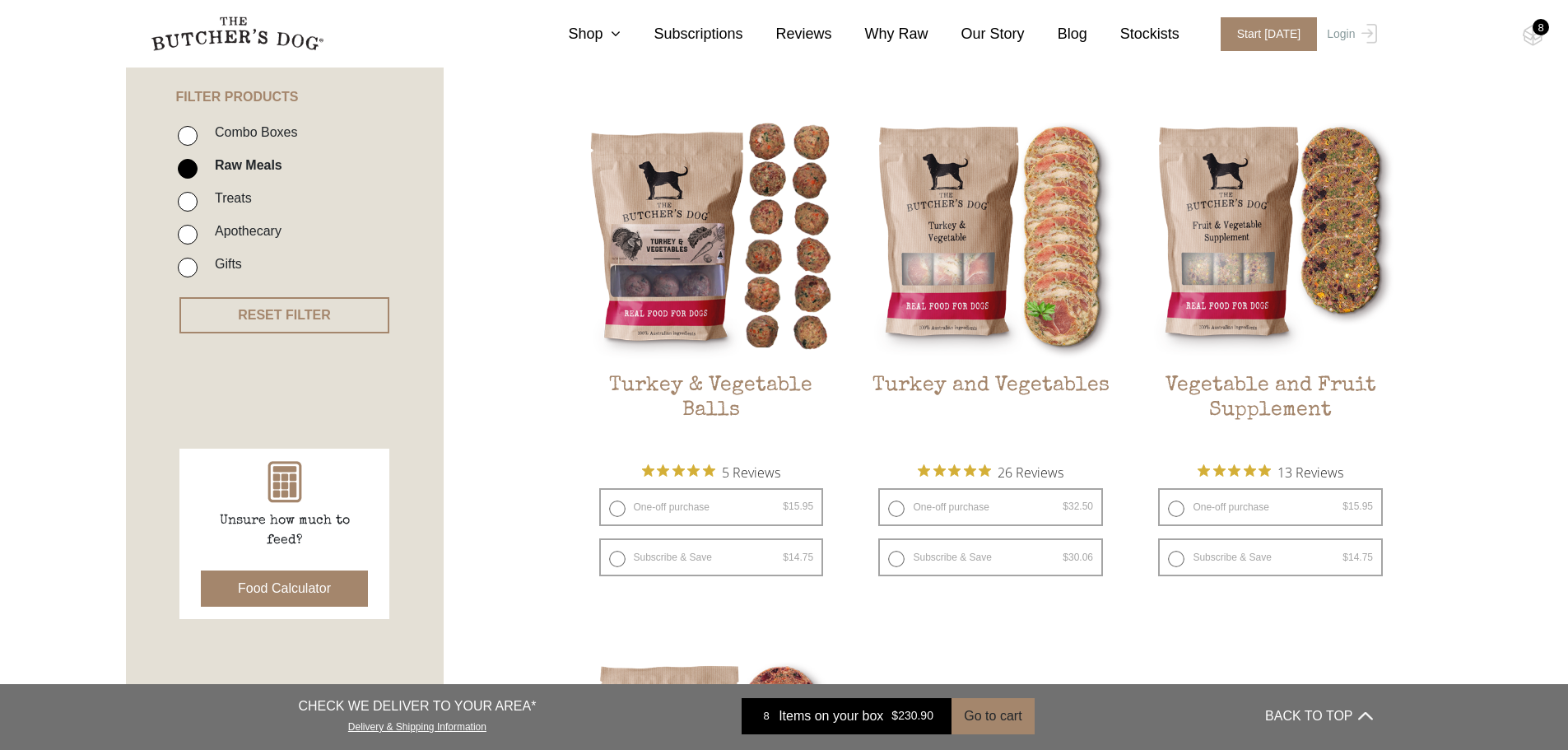
scroll to position [372, 0]
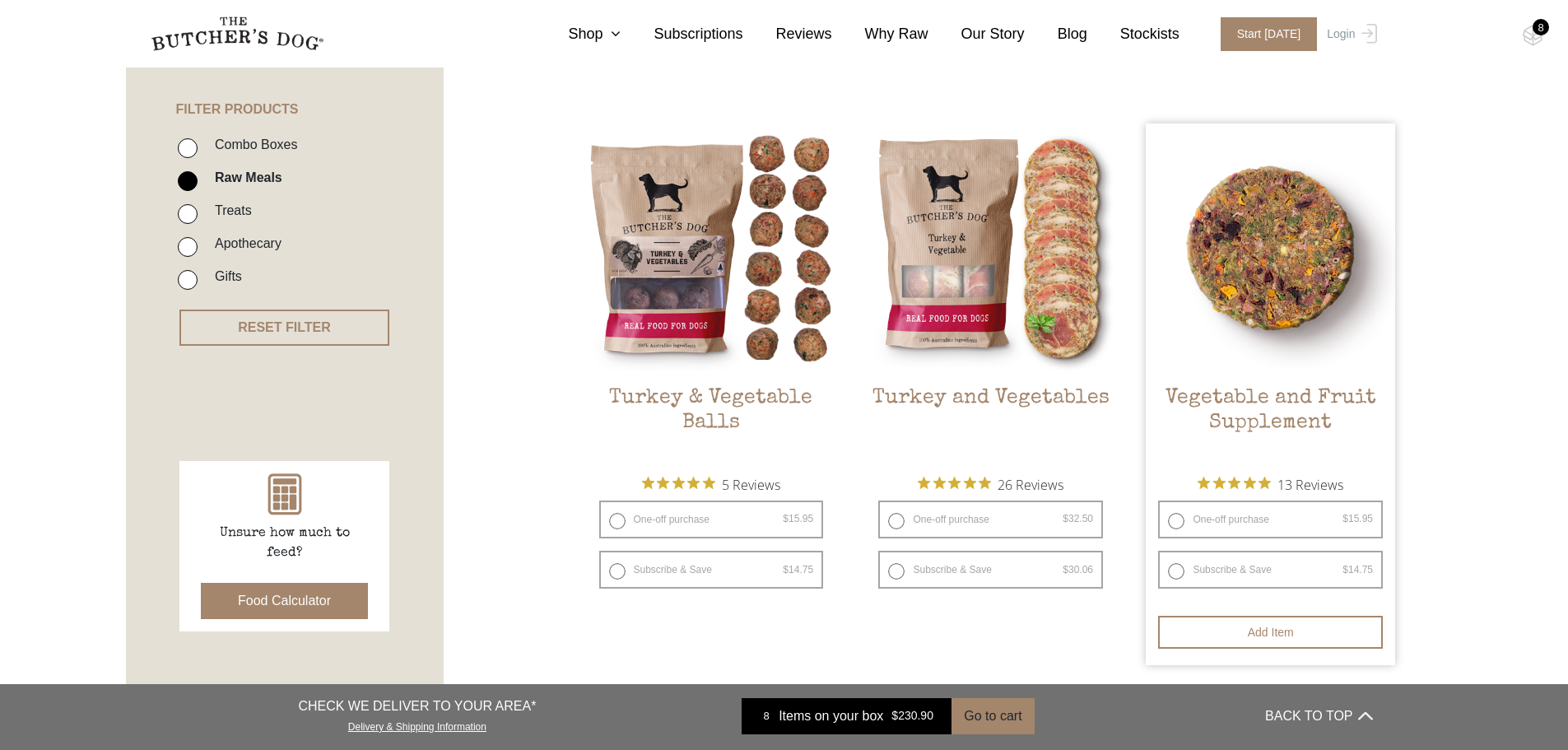
click at [1201, 400] on h2 "Vegetable and Fruit Supplement" at bounding box center [1270, 424] width 250 height 77
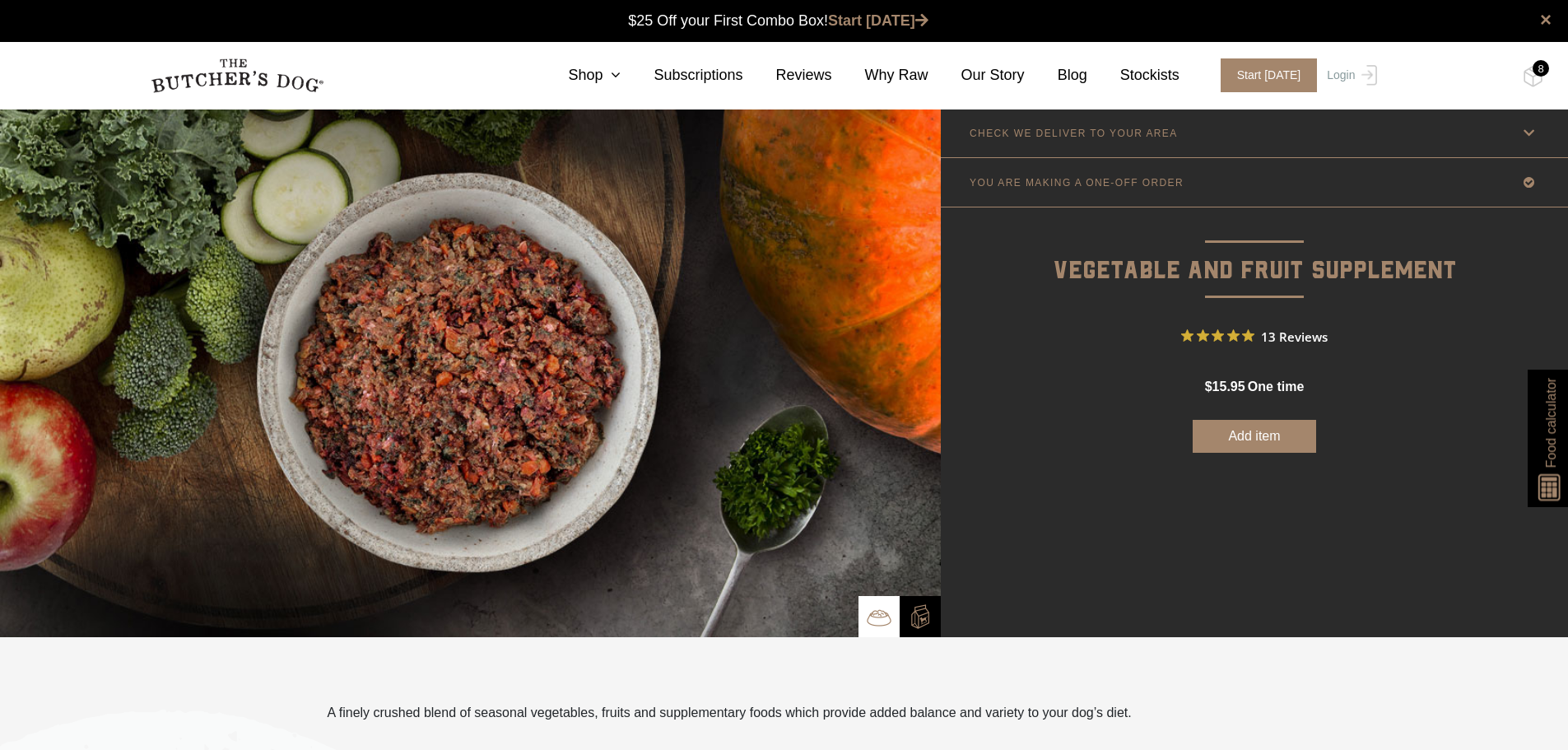
click at [1271, 435] on button "Add item" at bounding box center [1253, 435] width 123 height 32
click at [1540, 72] on div "8" at bounding box center [1541, 69] width 17 height 17
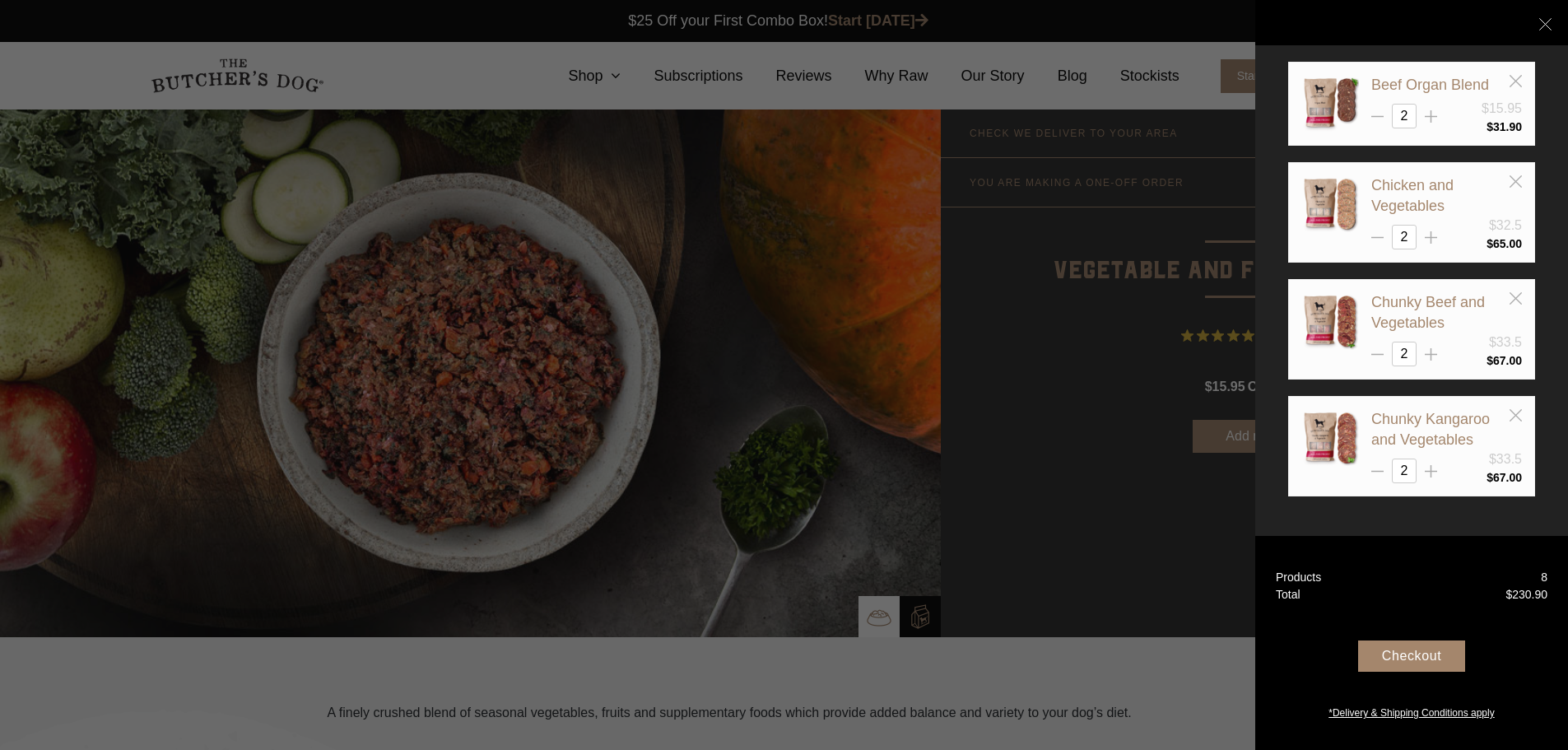
click at [1069, 487] on div at bounding box center [784, 375] width 1568 height 750
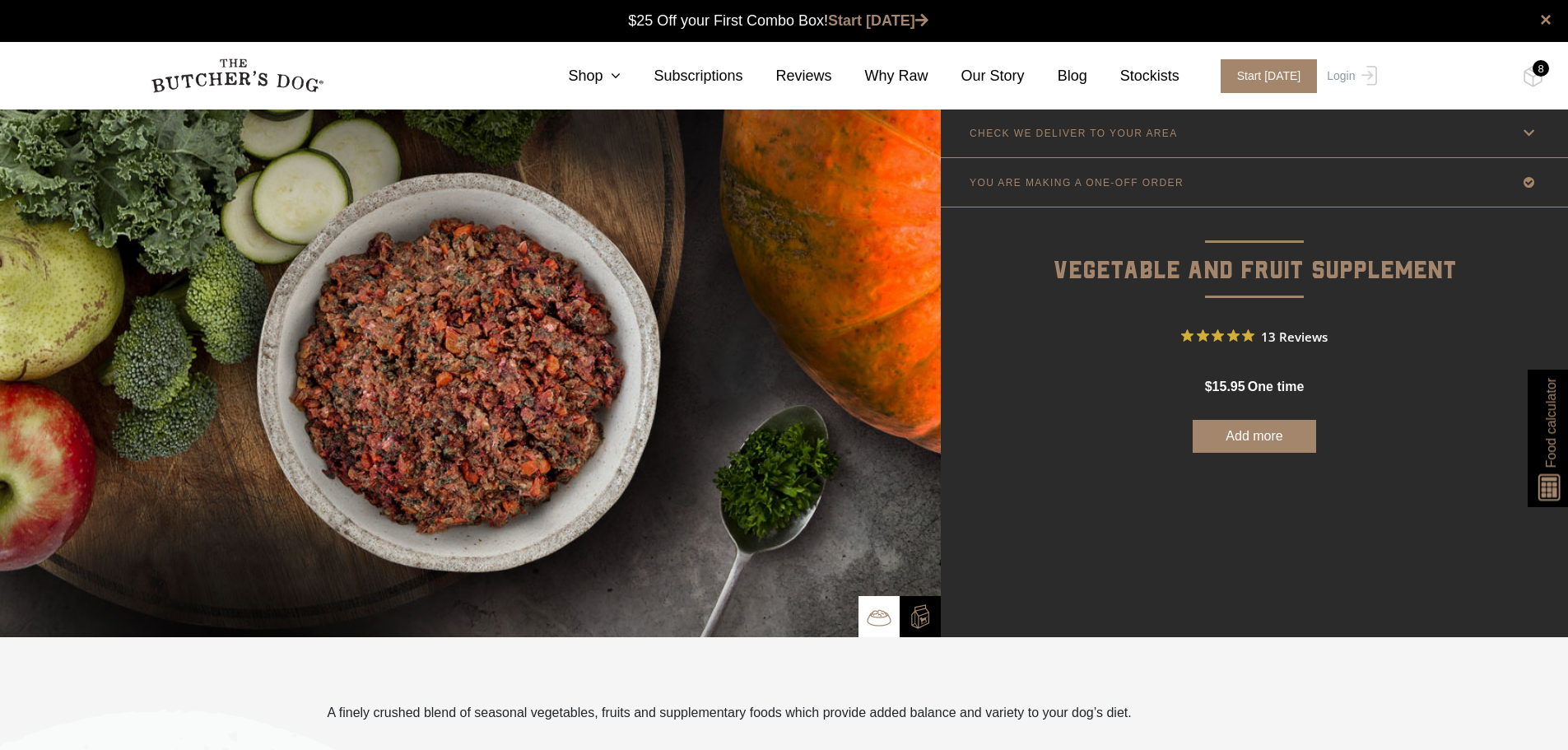
click at [1261, 429] on button "Add more" at bounding box center [1253, 435] width 123 height 32
click at [615, 84] on link "Shop" at bounding box center [578, 76] width 85 height 22
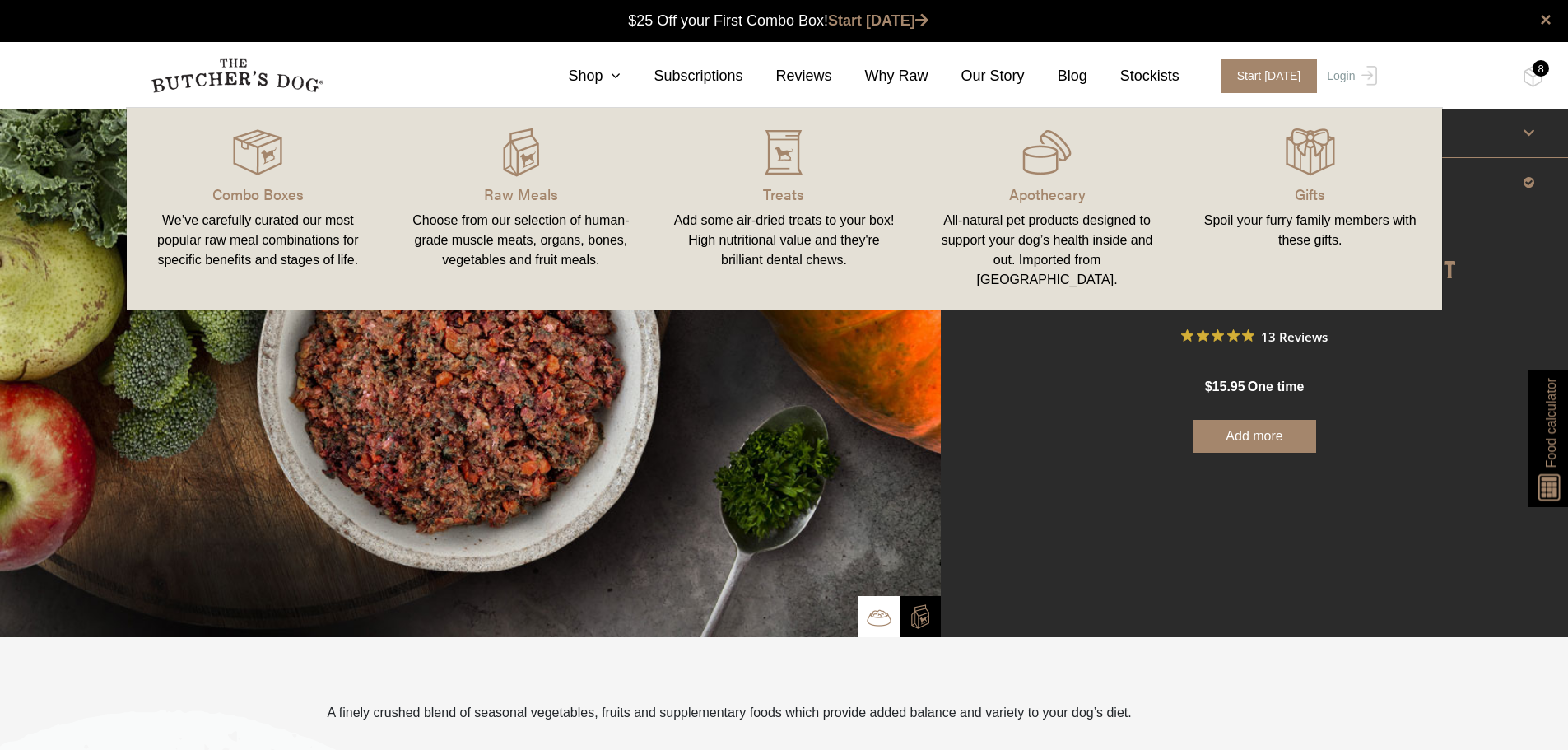
click at [1016, 182] on link "Apothecary All-natural pet products designed to support your dog’s health insid…" at bounding box center [1047, 209] width 263 height 169
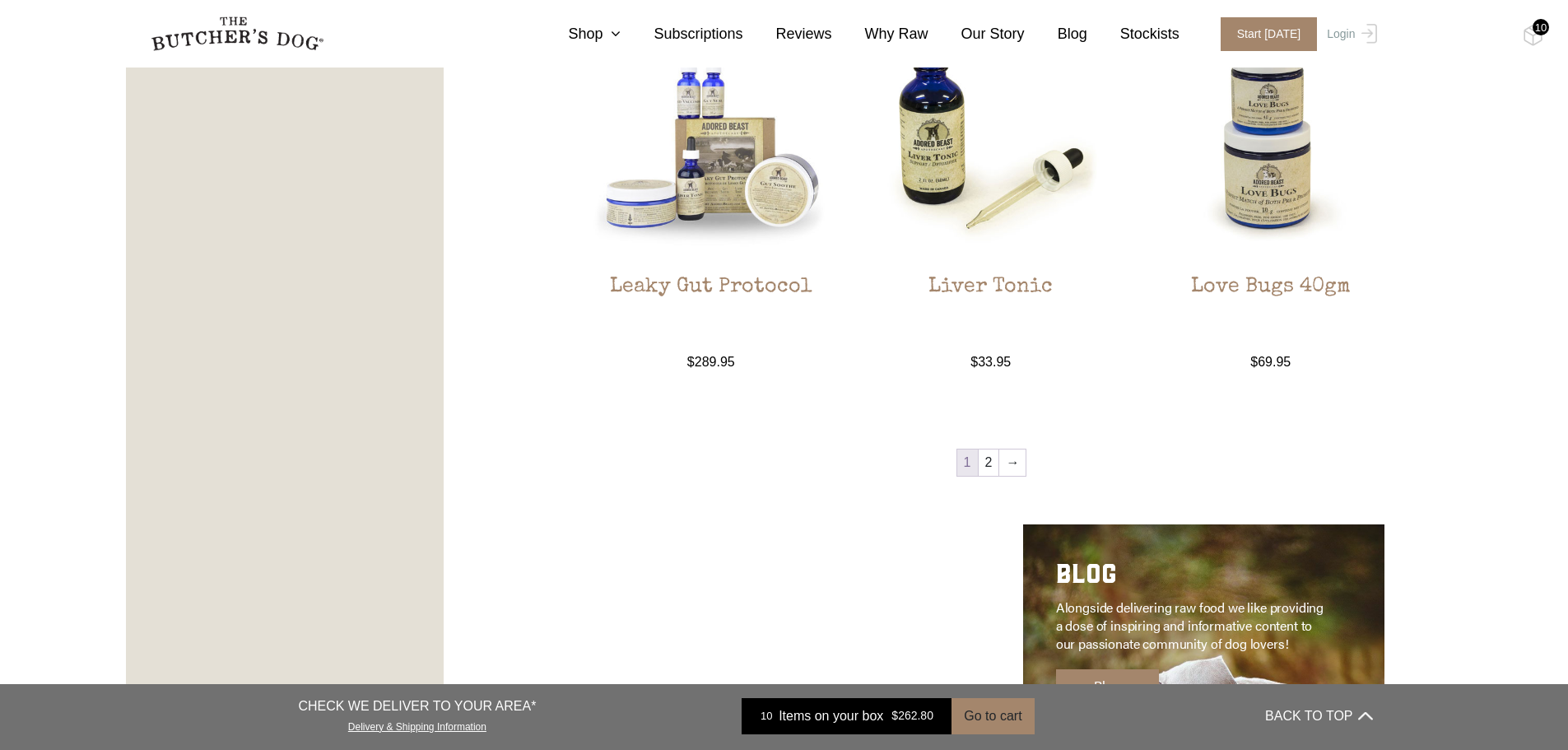
scroll to position [2140, 0]
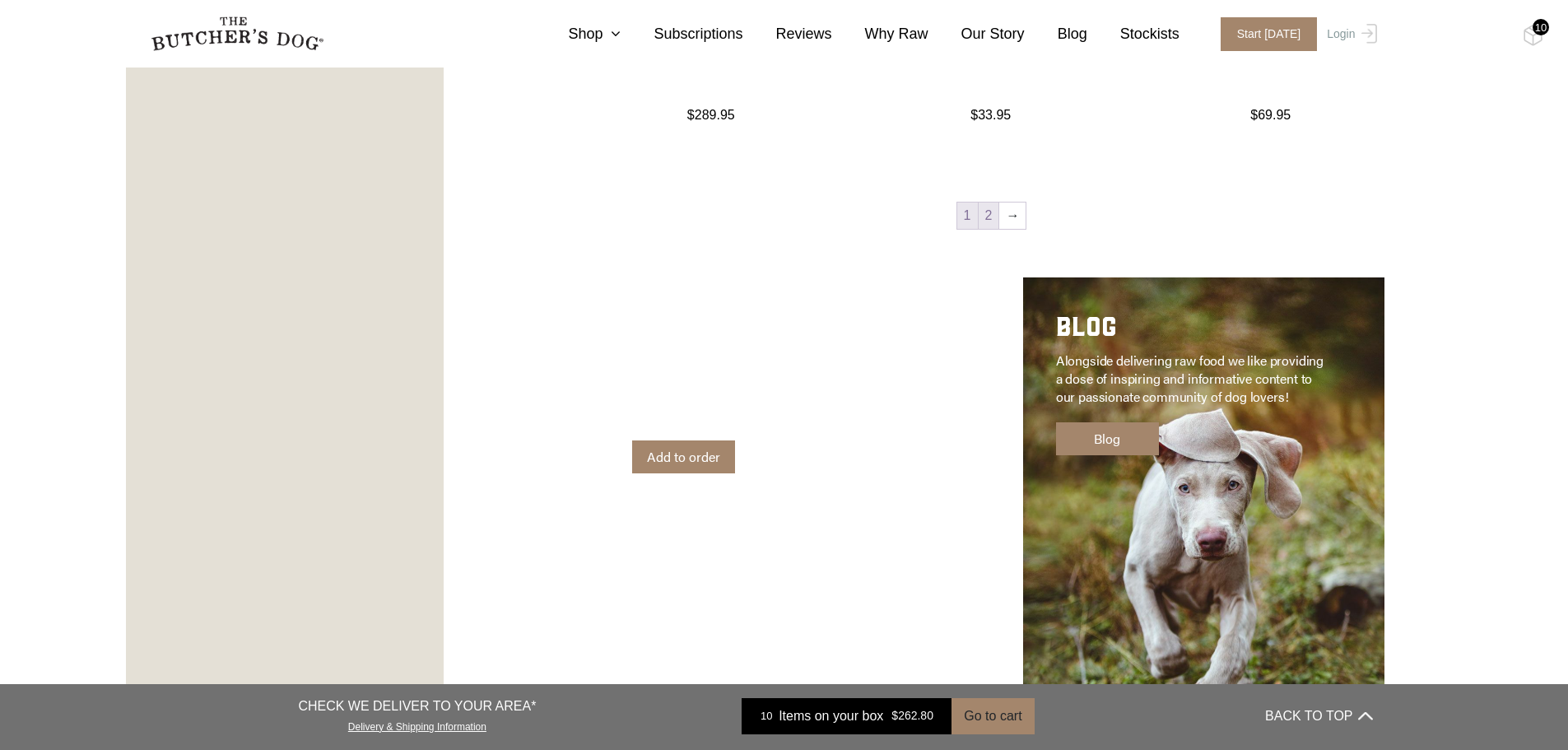
click at [990, 207] on link "2" at bounding box center [989, 215] width 20 height 26
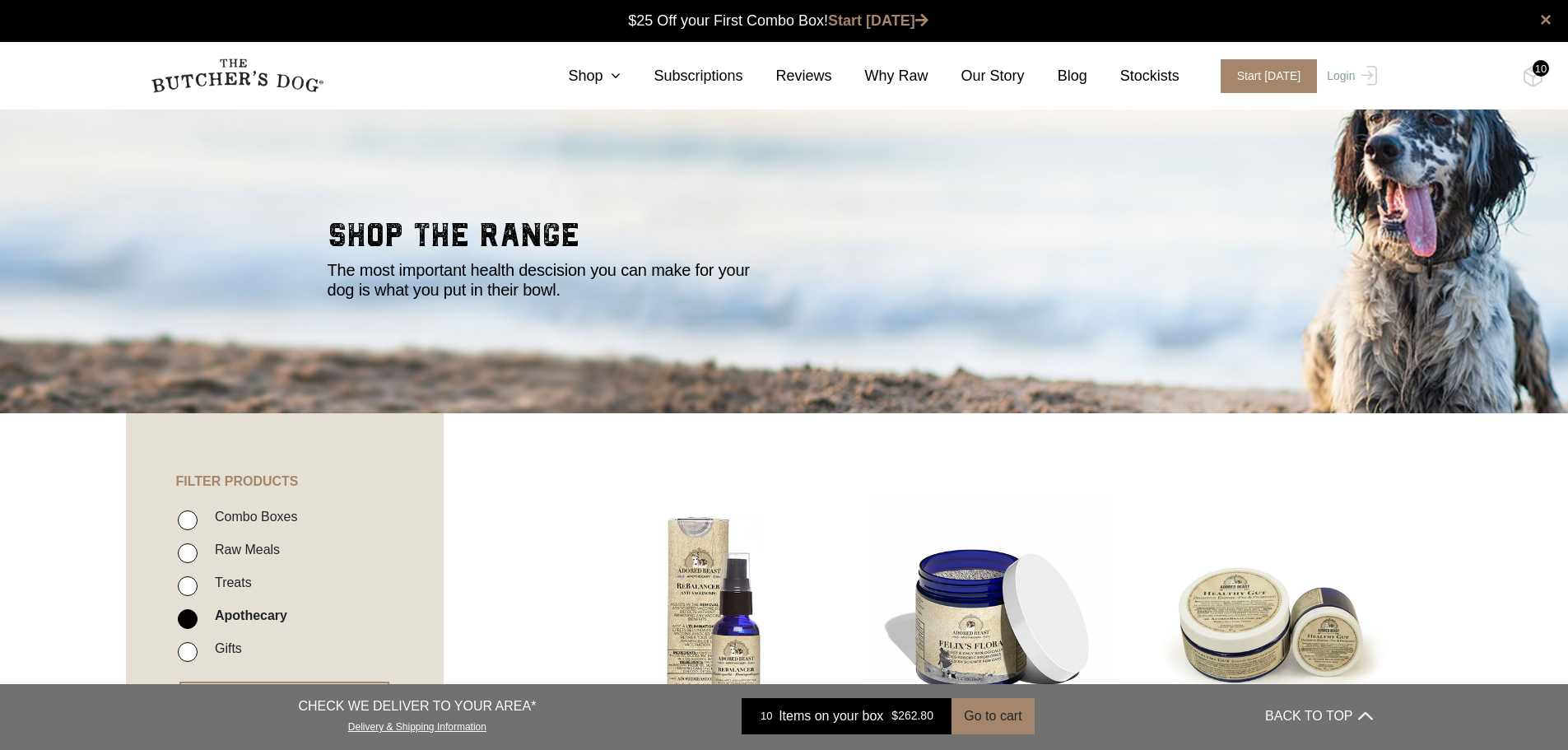
click at [1547, 77] on section "0 Shop Combo Boxes Raw Meals Treats Gifts" at bounding box center [784, 75] width 1568 height 68
click at [1536, 70] on div "10" at bounding box center [1541, 69] width 17 height 17
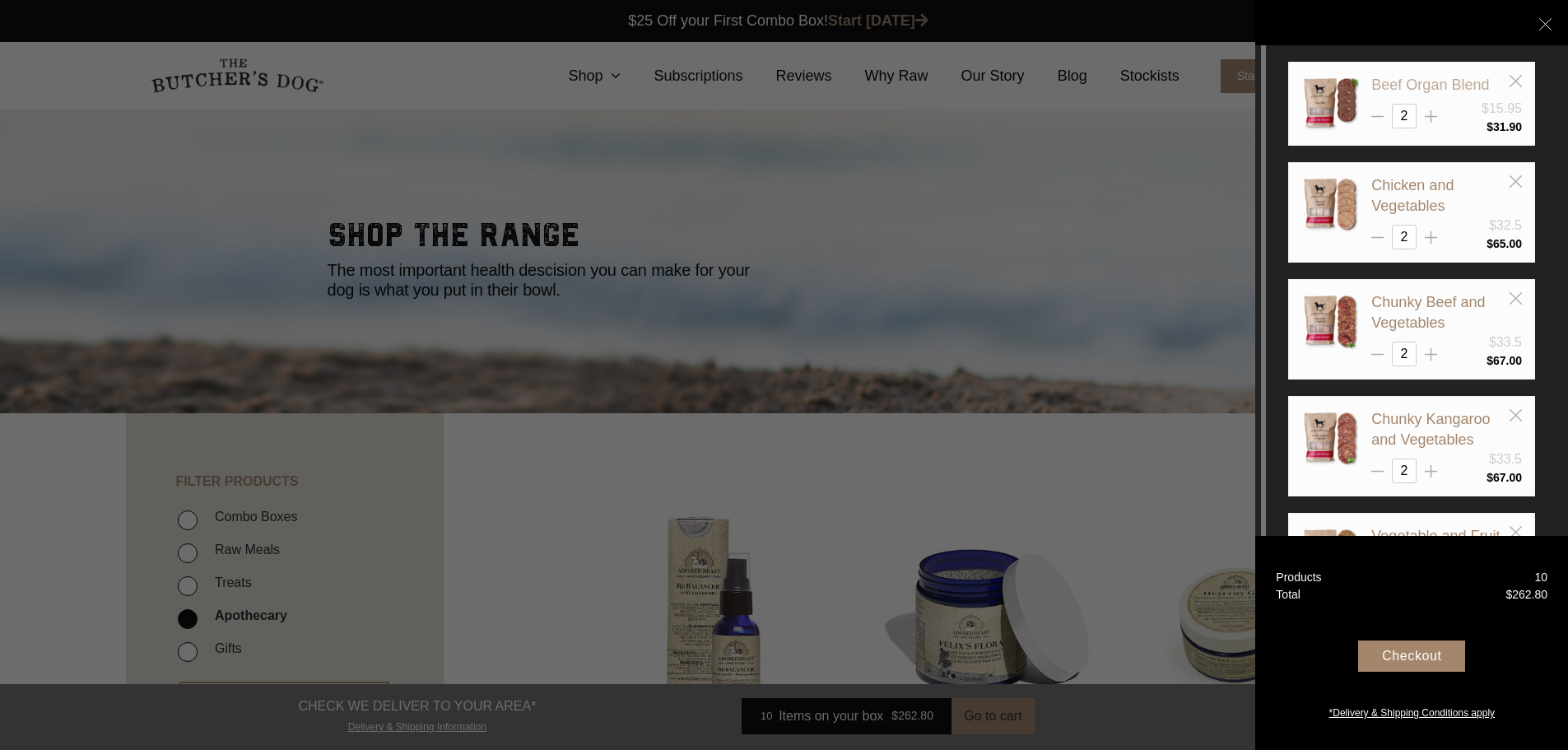
click at [1411, 84] on link "Beef Organ Blend" at bounding box center [1430, 84] width 118 height 17
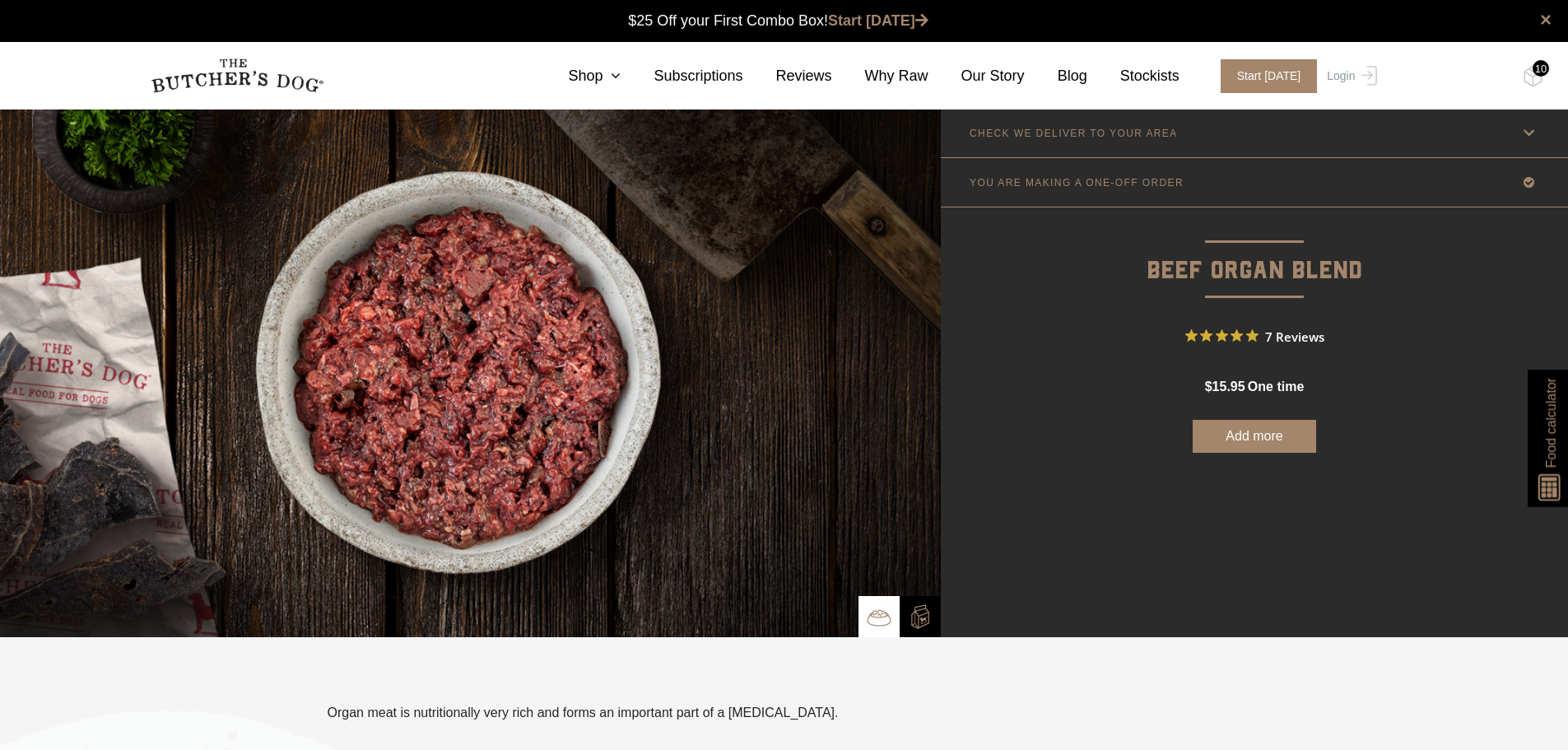
click at [1537, 70] on div "10" at bounding box center [1541, 69] width 17 height 17
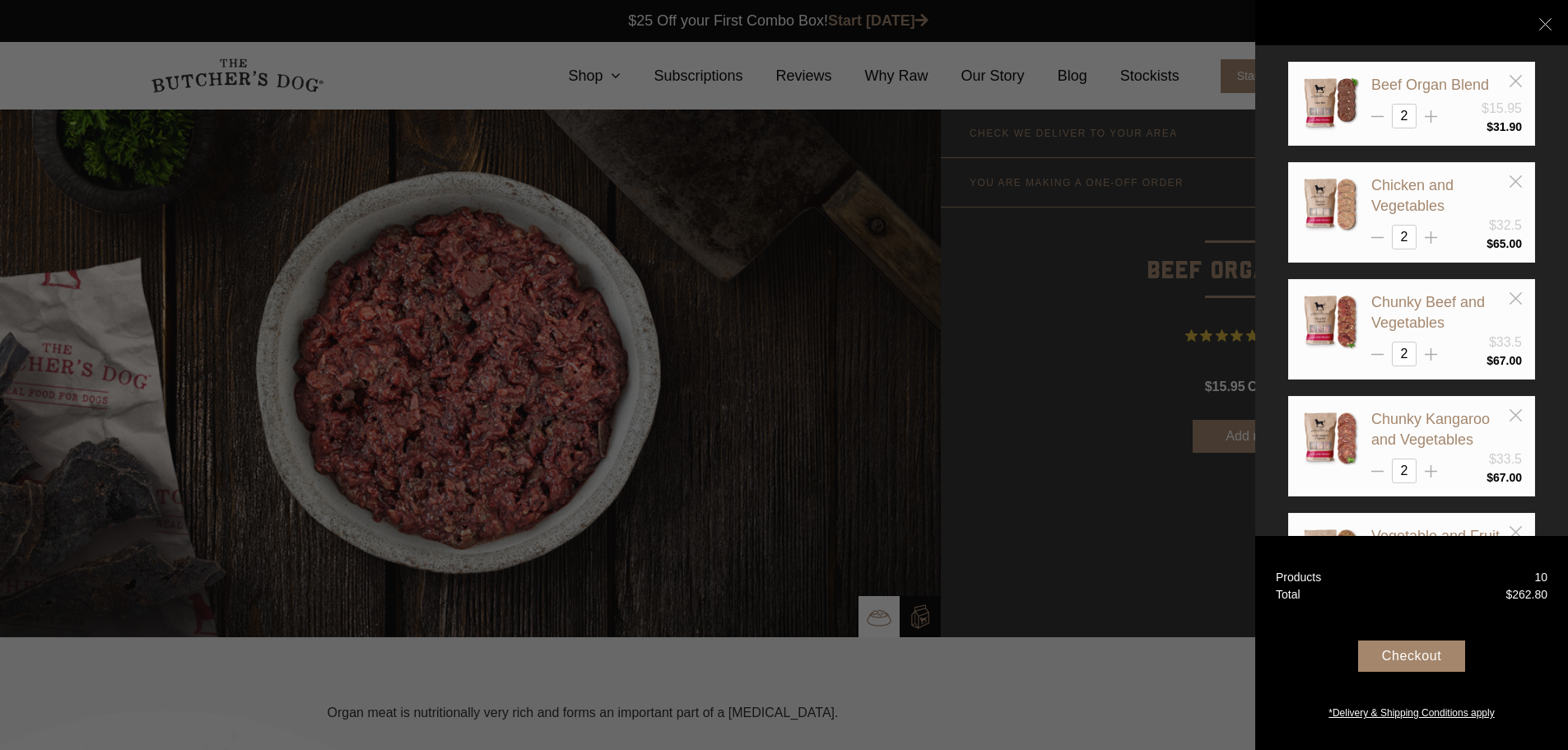
click at [1410, 655] on div "Checkout" at bounding box center [1411, 656] width 107 height 32
